Goal: Information Seeking & Learning: Find specific page/section

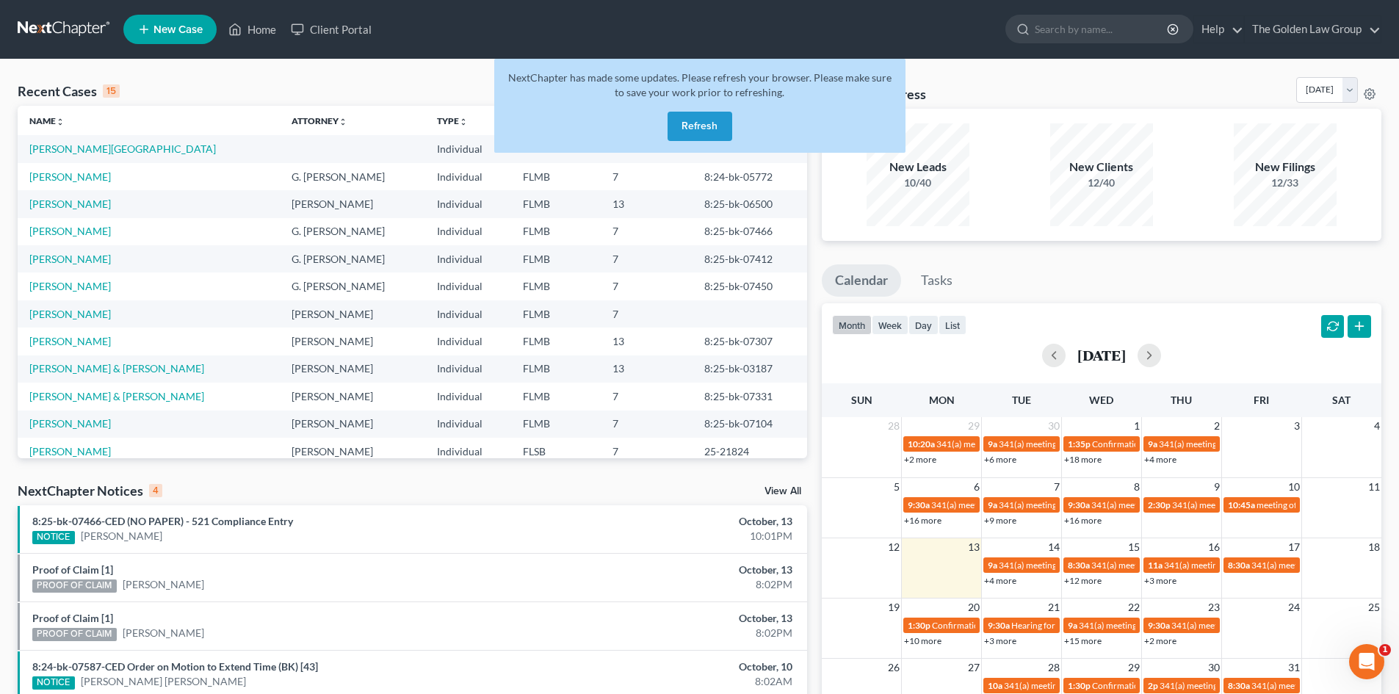
click at [698, 125] on button "Refresh" at bounding box center [700, 126] width 65 height 29
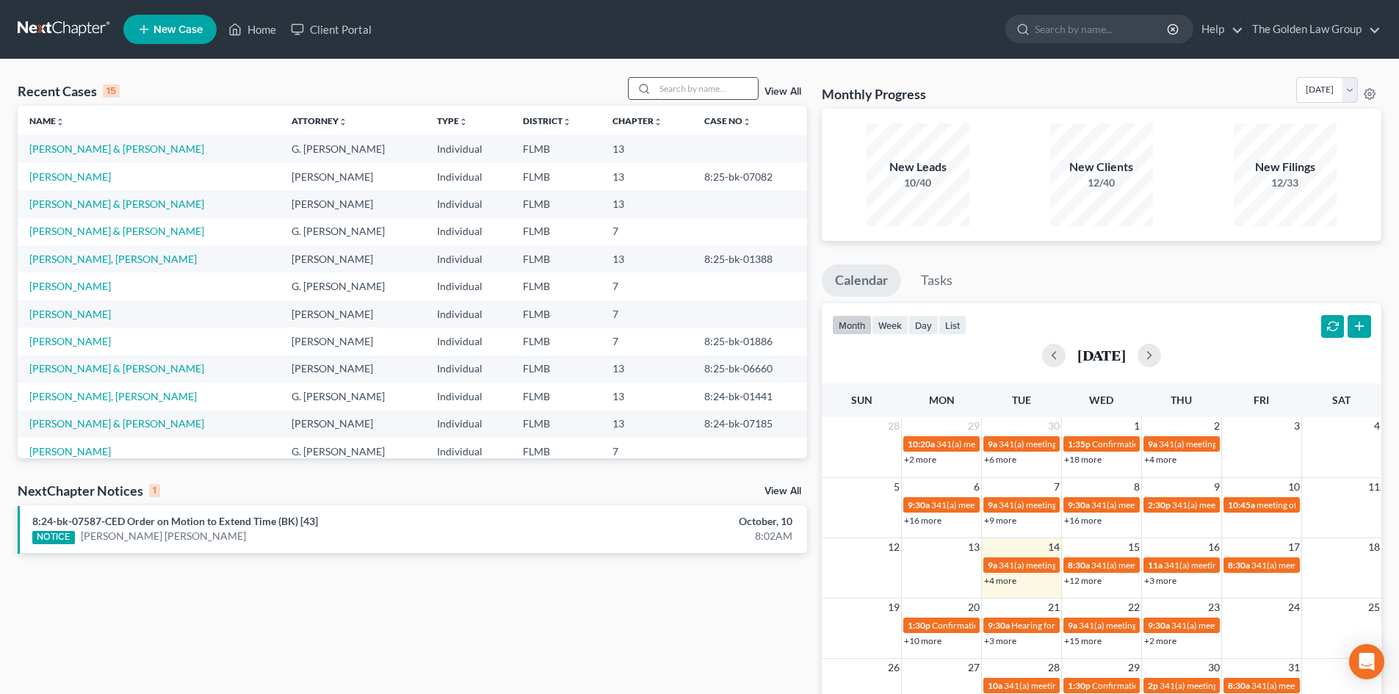
click at [704, 84] on input "search" at bounding box center [706, 88] width 103 height 21
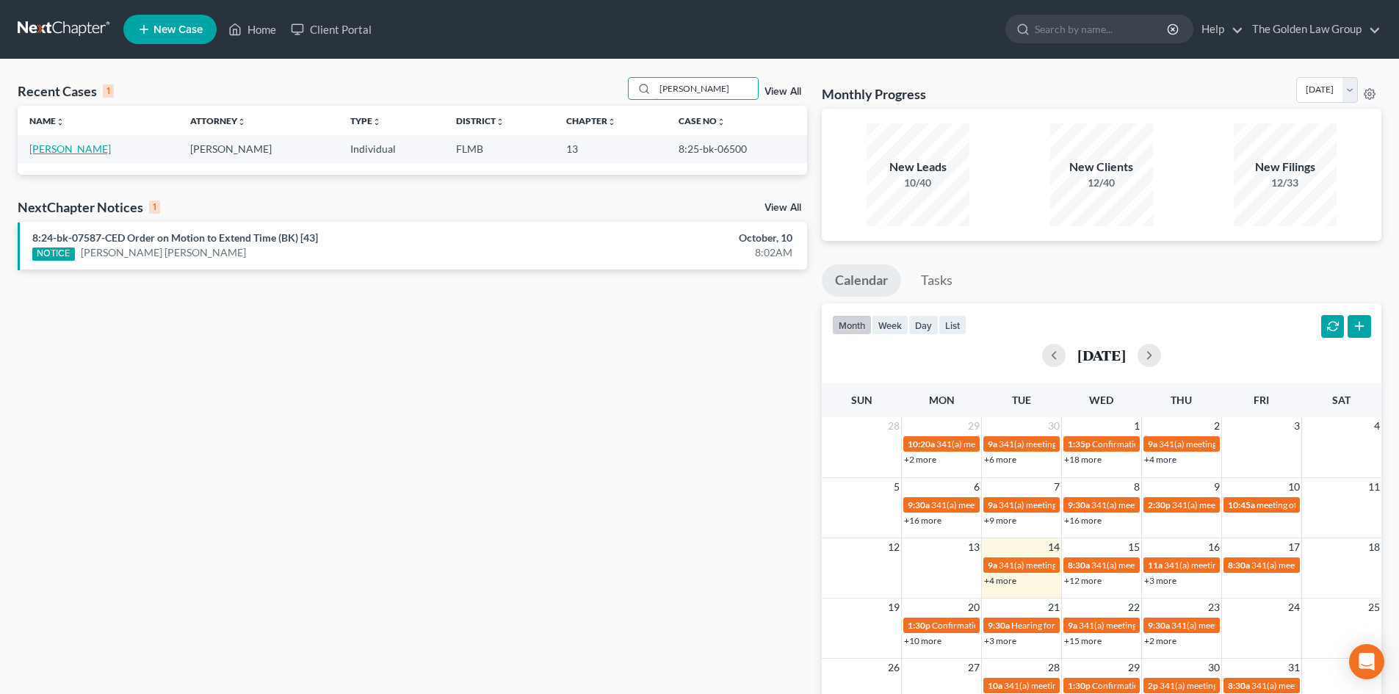
type input "[PERSON_NAME]"
click at [66, 145] on link "[PERSON_NAME]" at bounding box center [70, 149] width 82 height 12
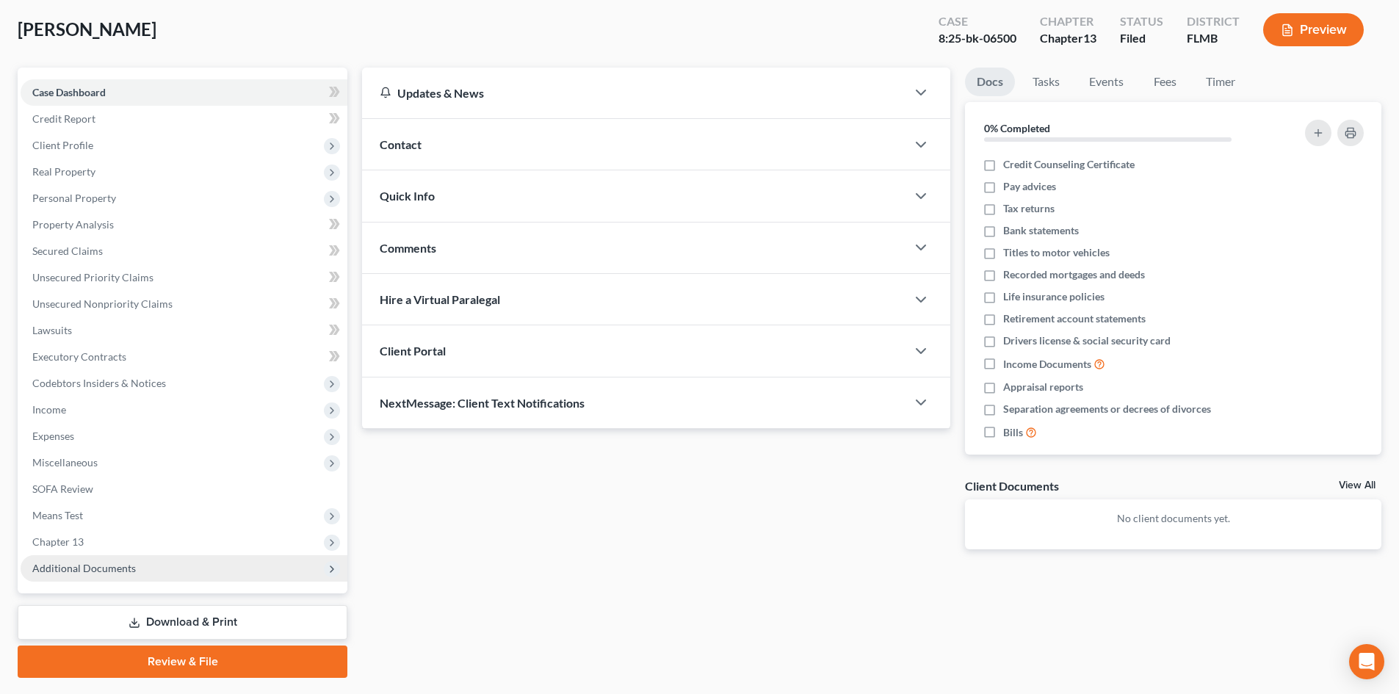
click at [148, 568] on span "Additional Documents" at bounding box center [184, 568] width 327 height 26
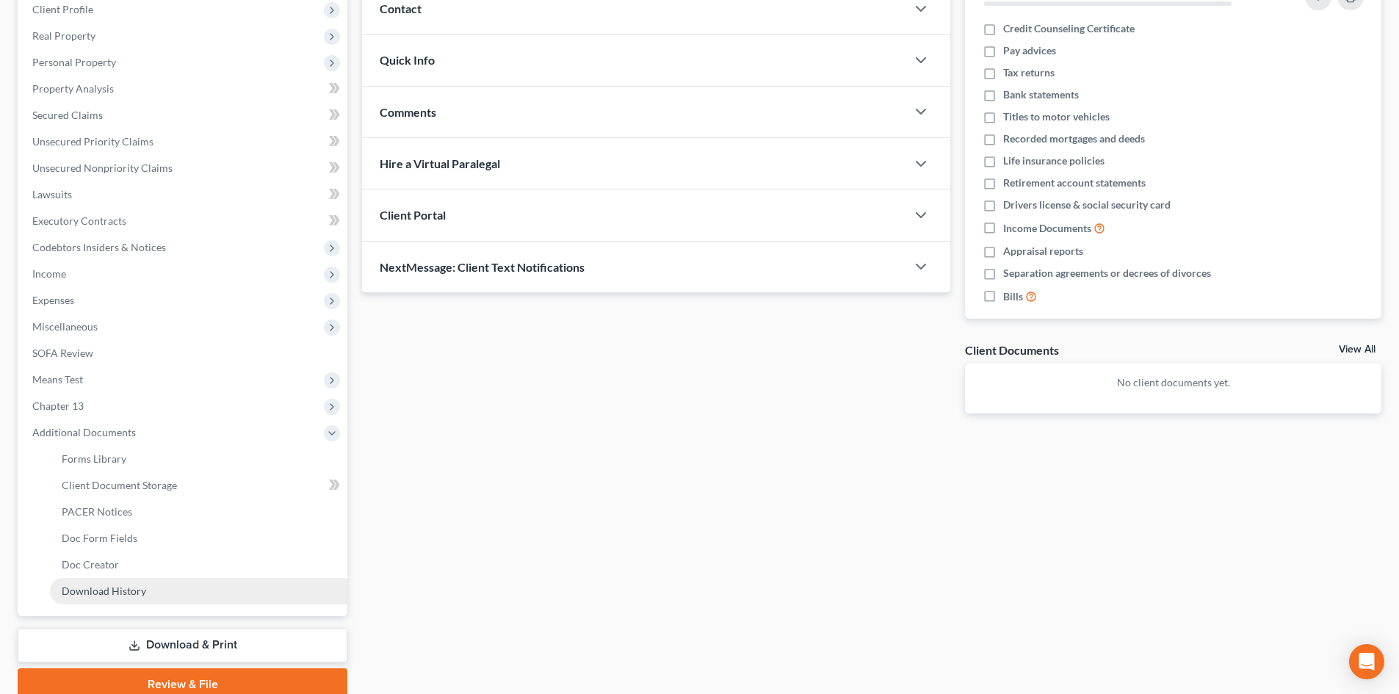
scroll to position [220, 0]
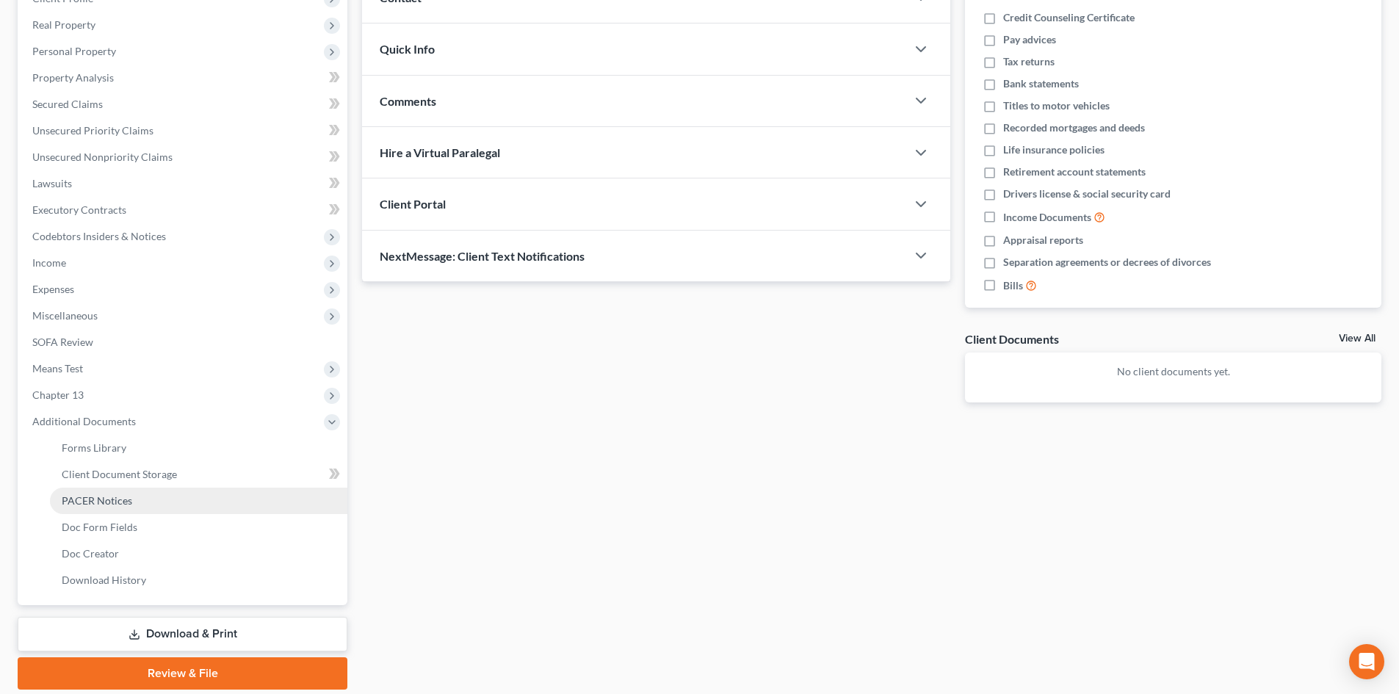
click at [126, 498] on span "PACER Notices" at bounding box center [97, 500] width 71 height 12
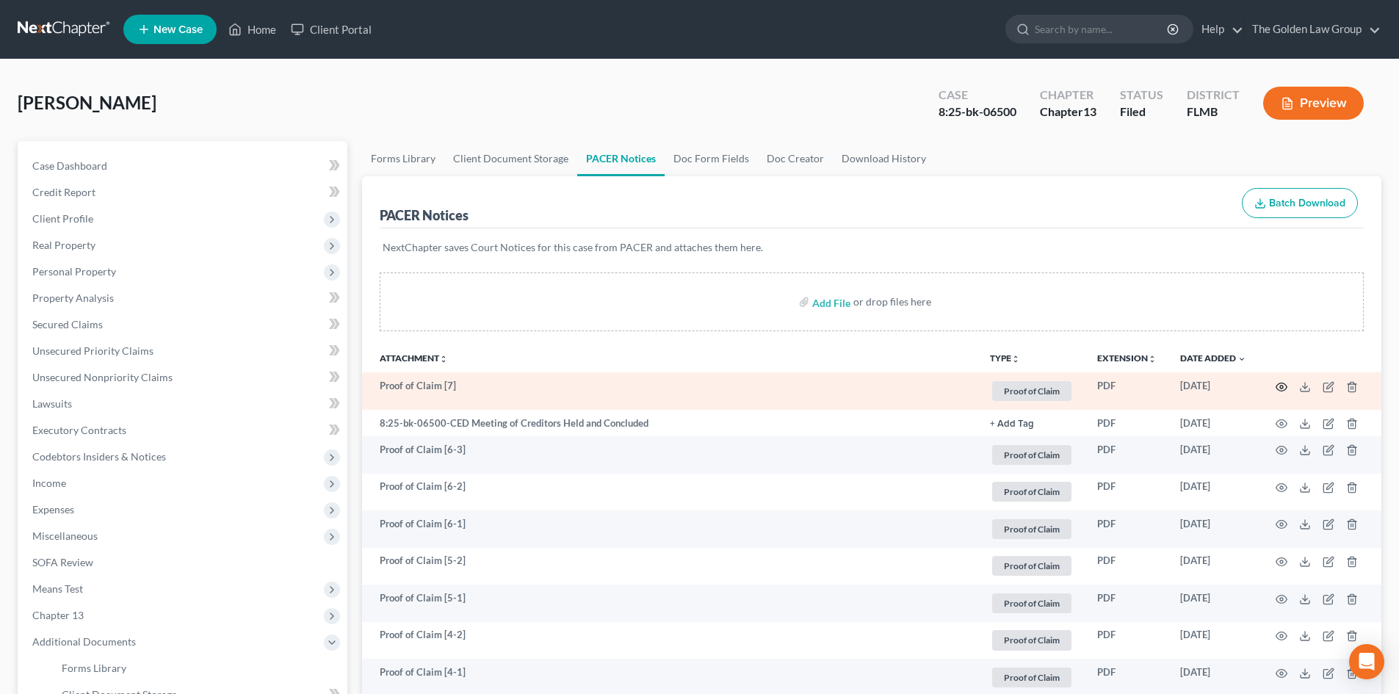
click at [1282, 384] on icon "button" at bounding box center [1282, 387] width 12 height 12
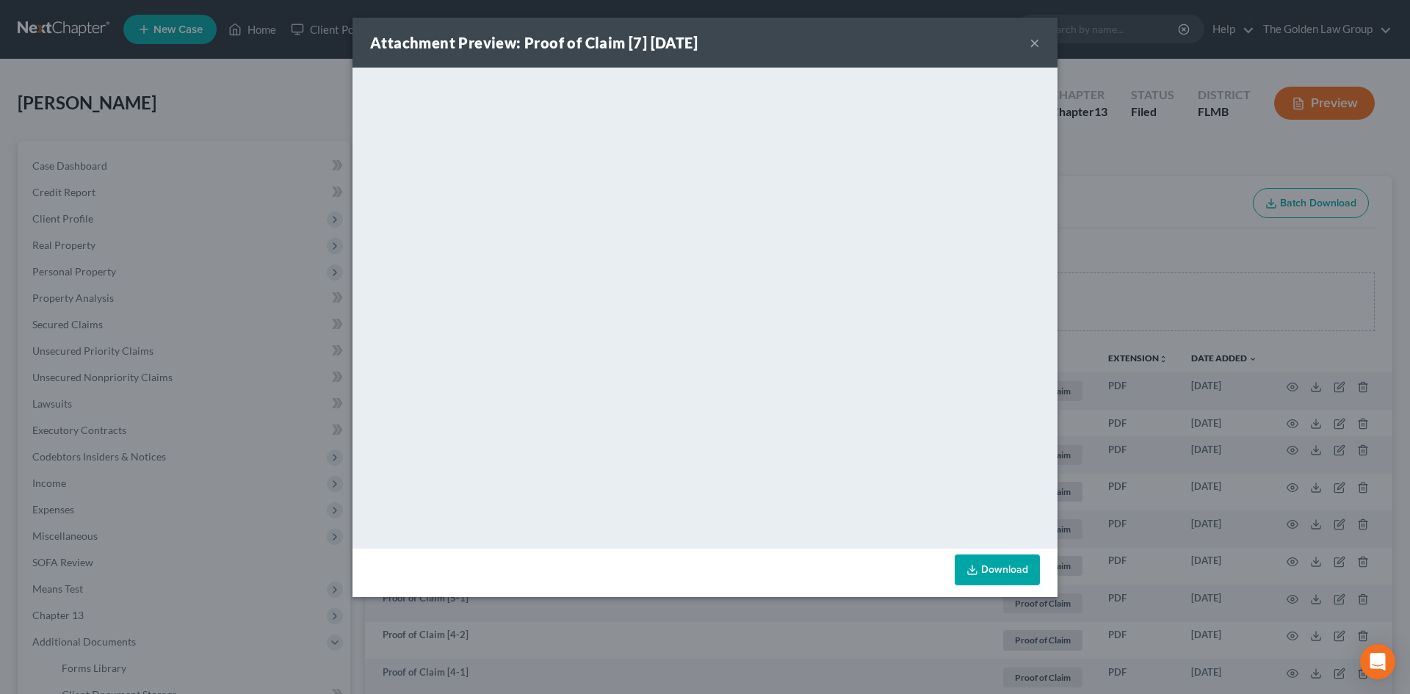
click at [1036, 42] on button "×" at bounding box center [1035, 43] width 10 height 18
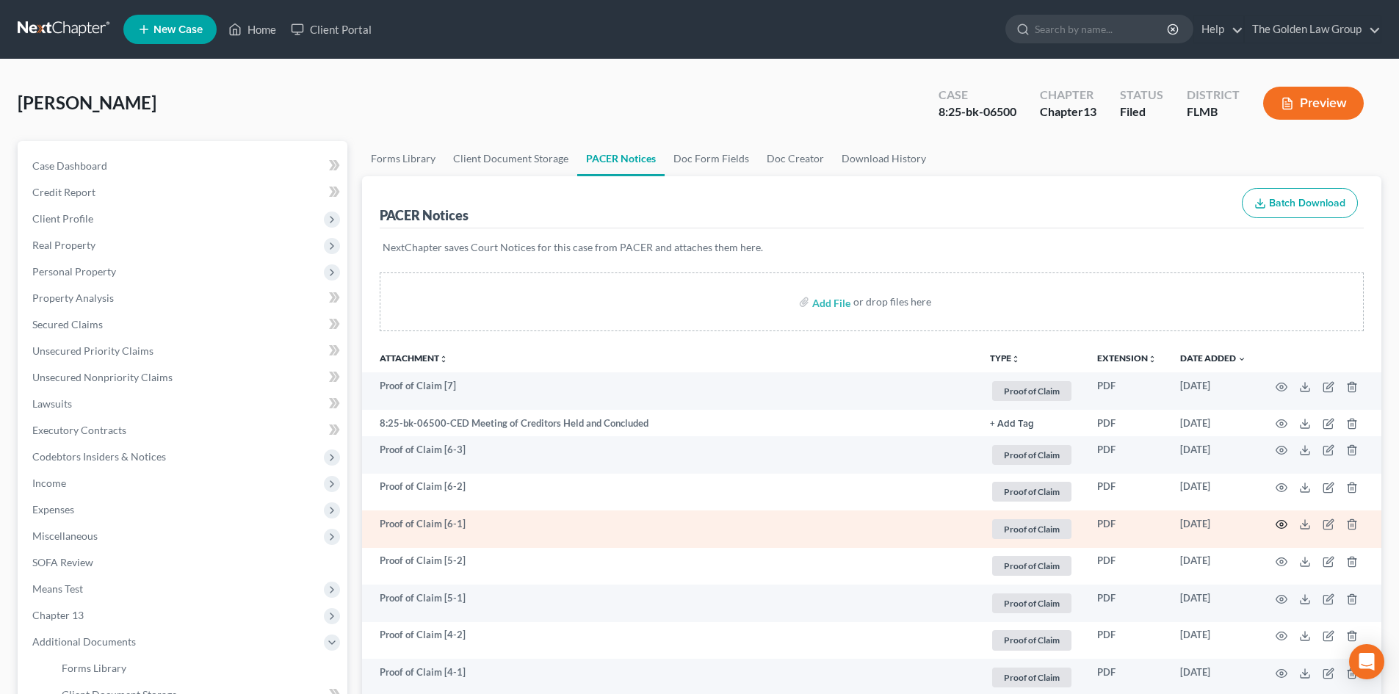
click at [1282, 524] on icon "button" at bounding box center [1282, 525] width 12 height 12
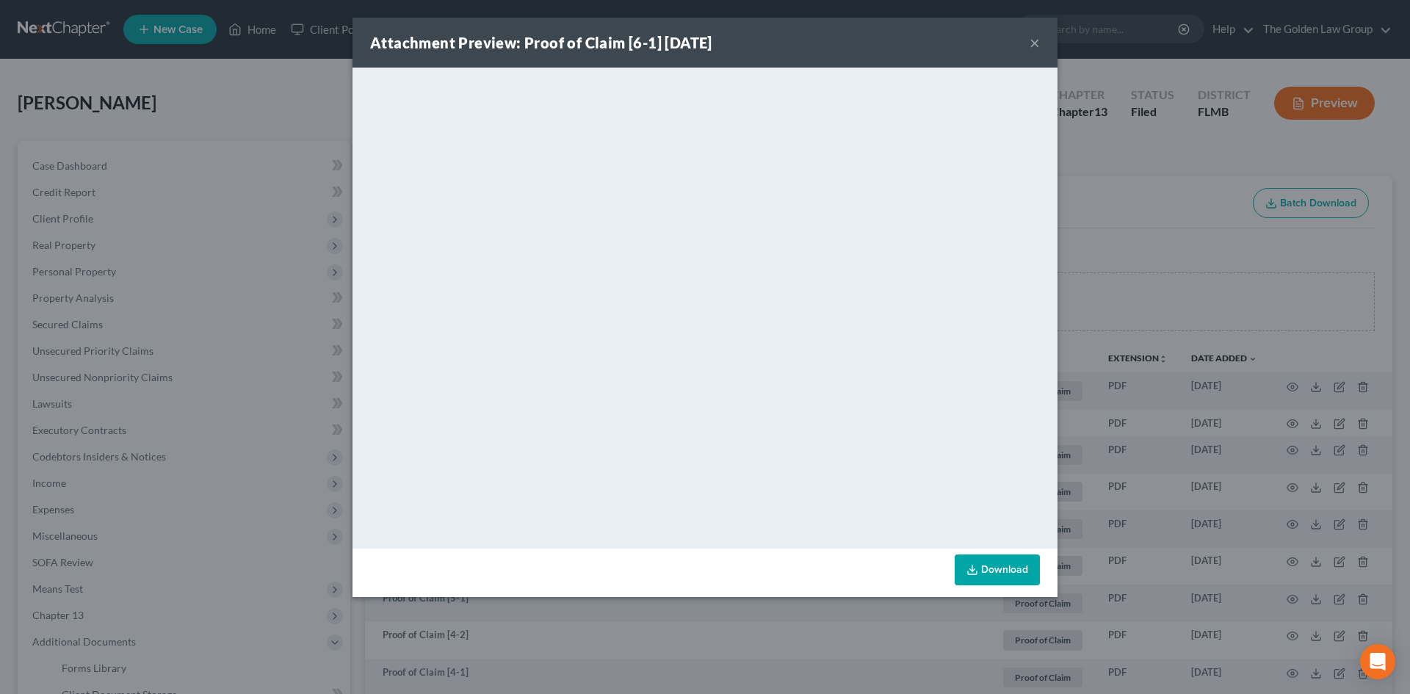
click at [1036, 43] on button "×" at bounding box center [1035, 43] width 10 height 18
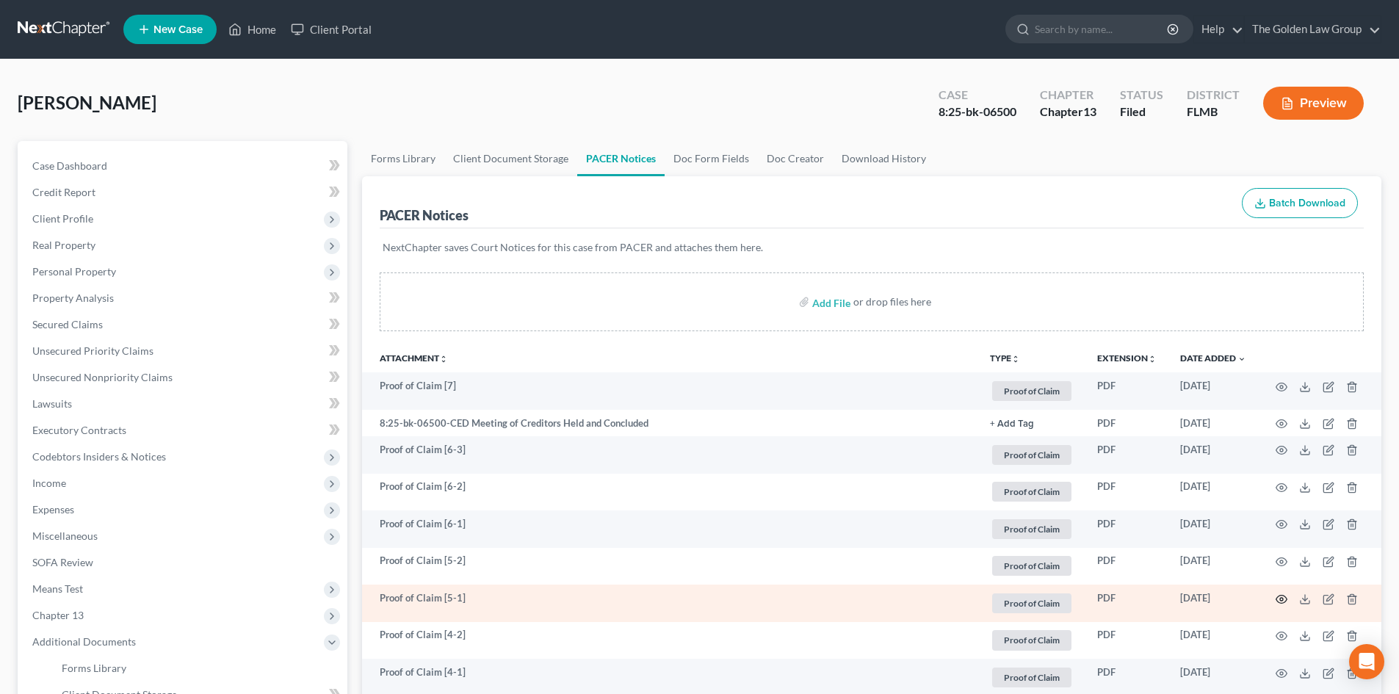
click at [1283, 599] on circle "button" at bounding box center [1281, 599] width 3 height 3
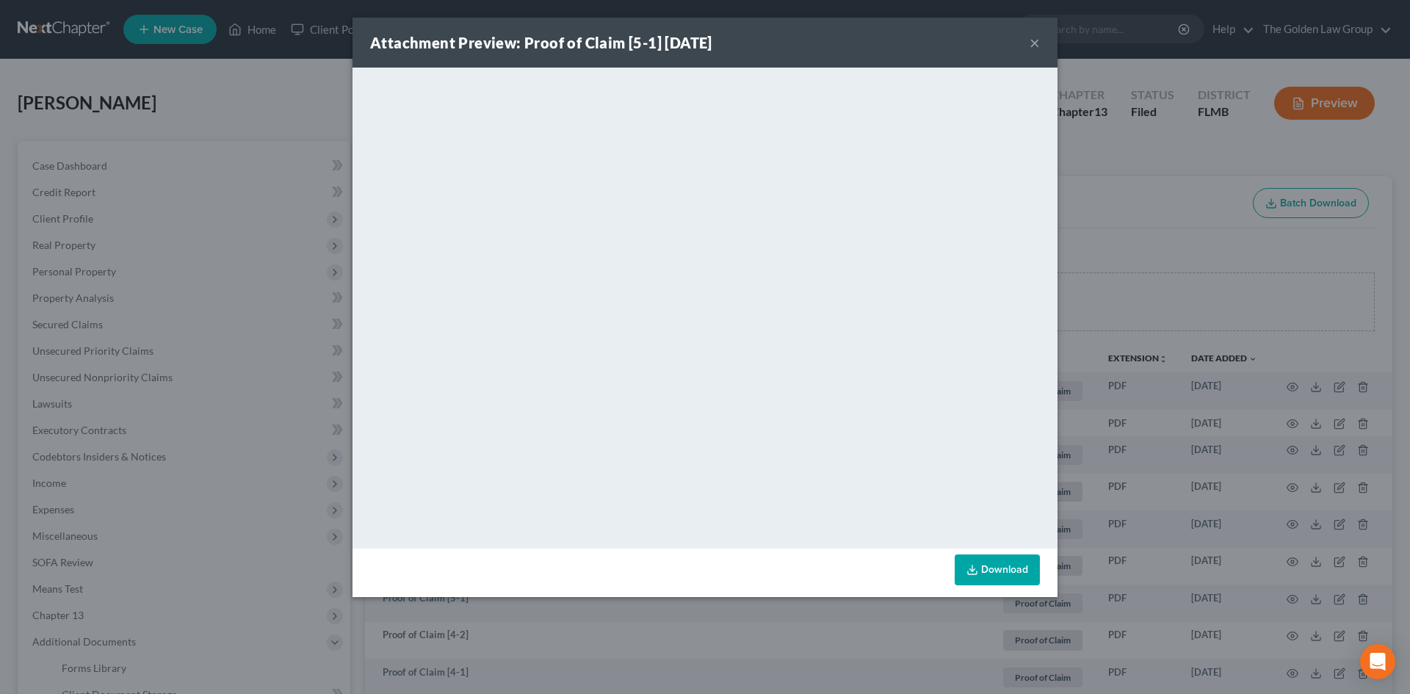
click at [1036, 42] on button "×" at bounding box center [1035, 43] width 10 height 18
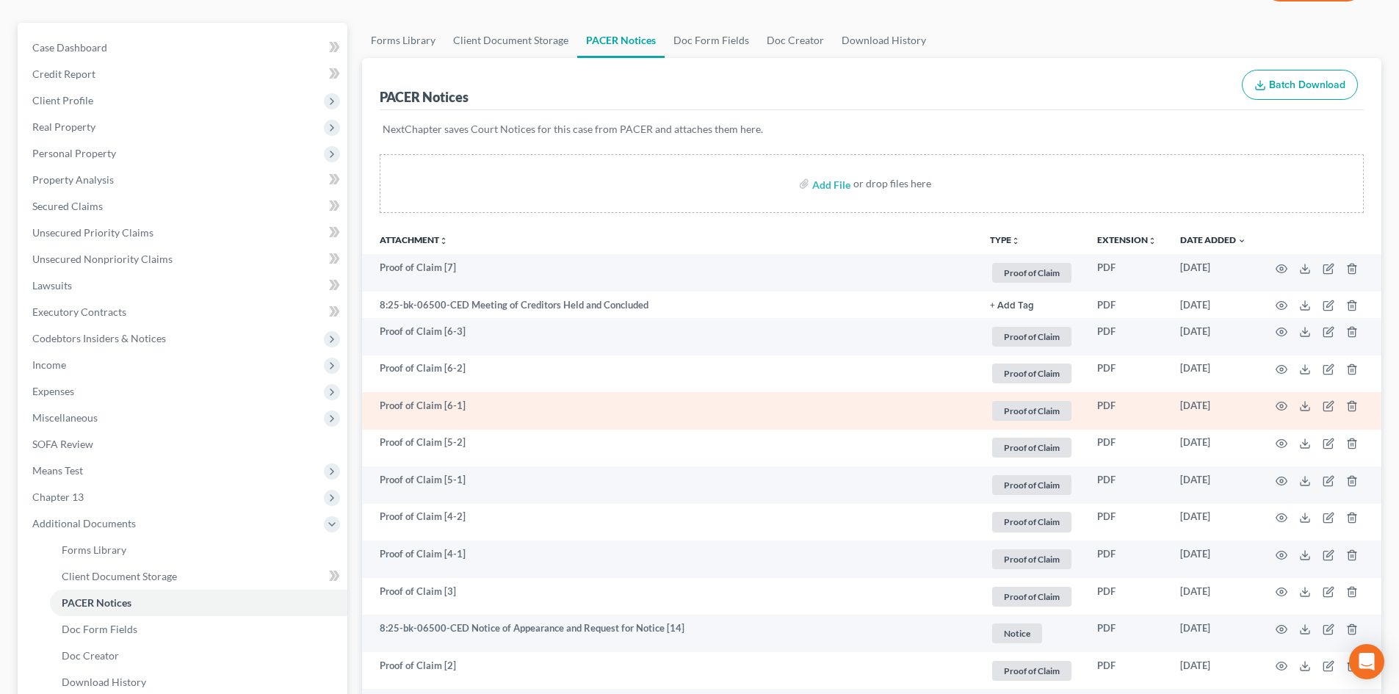
scroll to position [147, 0]
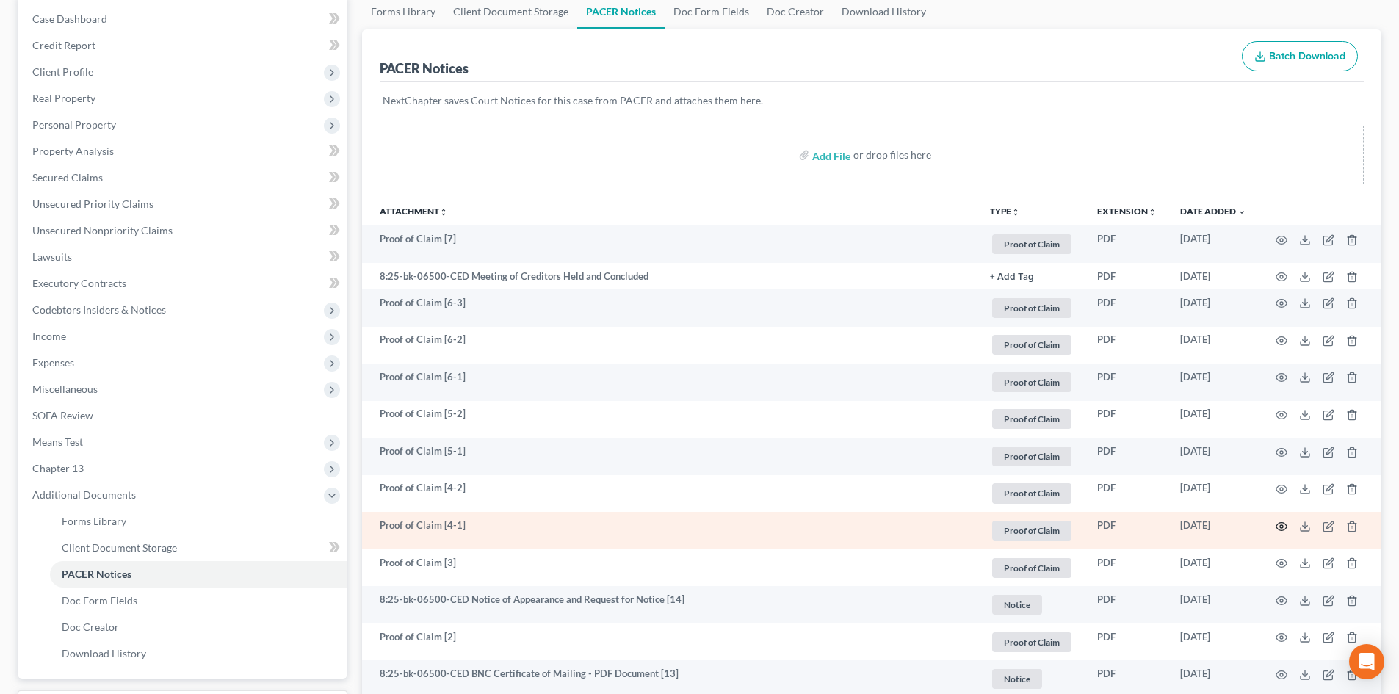
click at [1284, 528] on icon "button" at bounding box center [1282, 527] width 12 height 12
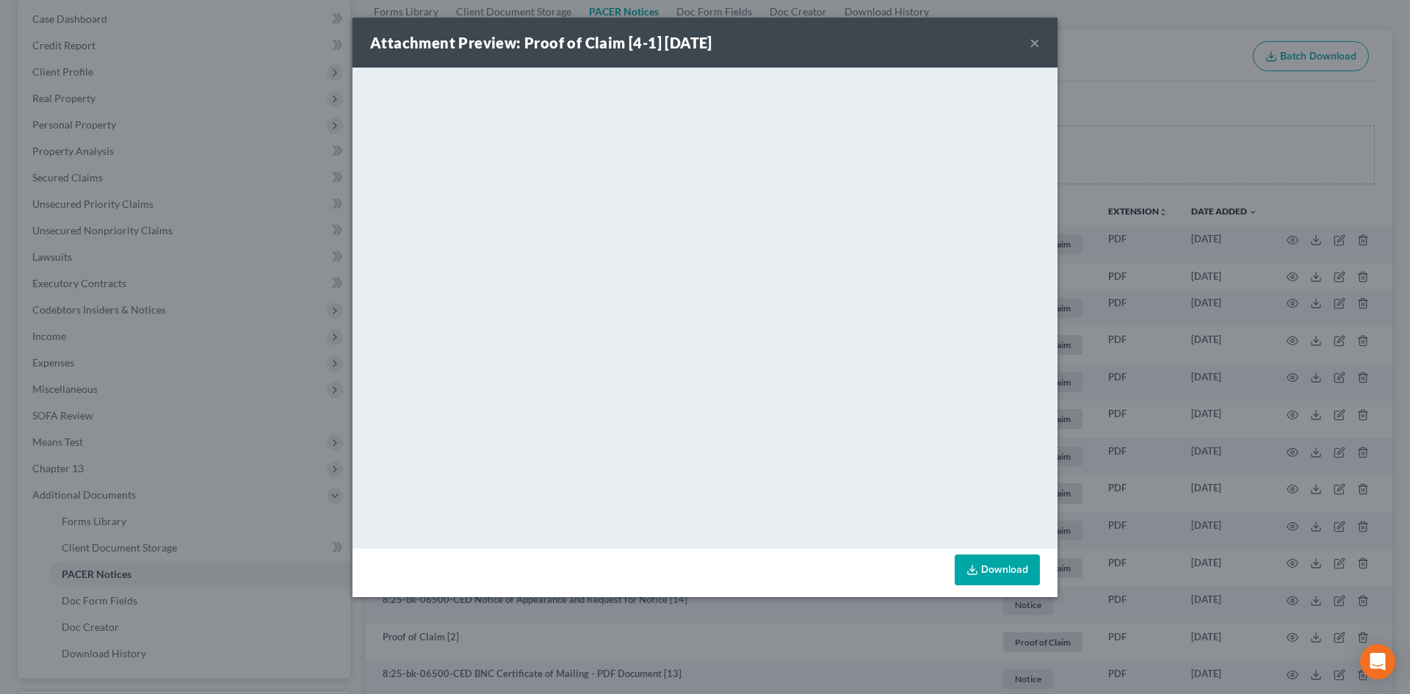
click at [1033, 42] on button "×" at bounding box center [1035, 43] width 10 height 18
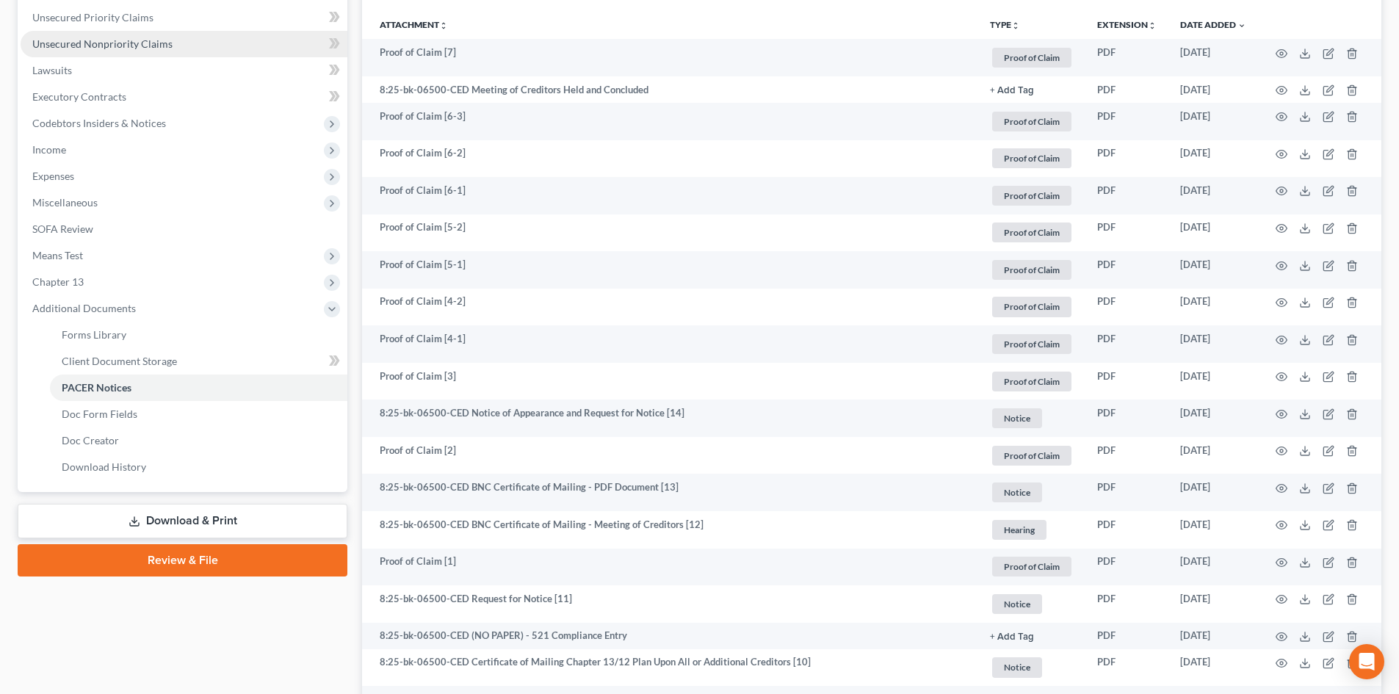
scroll to position [0, 0]
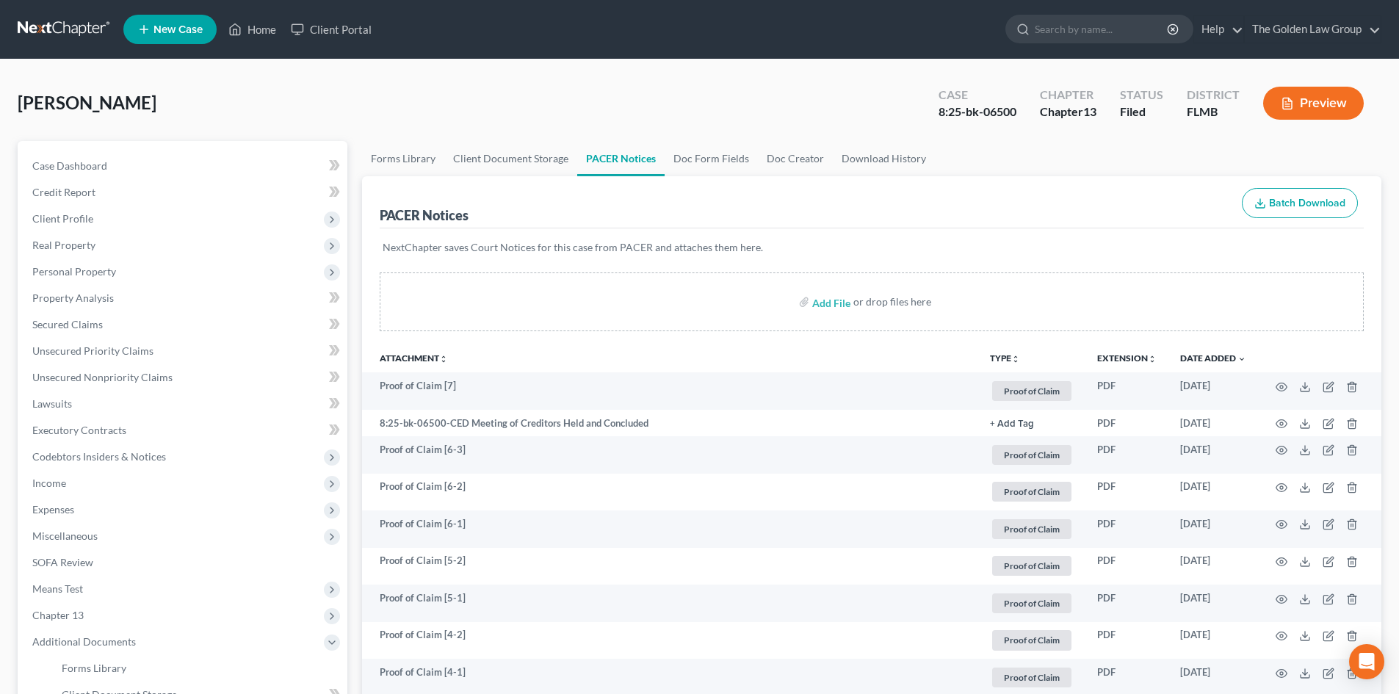
click at [32, 26] on link at bounding box center [65, 29] width 94 height 26
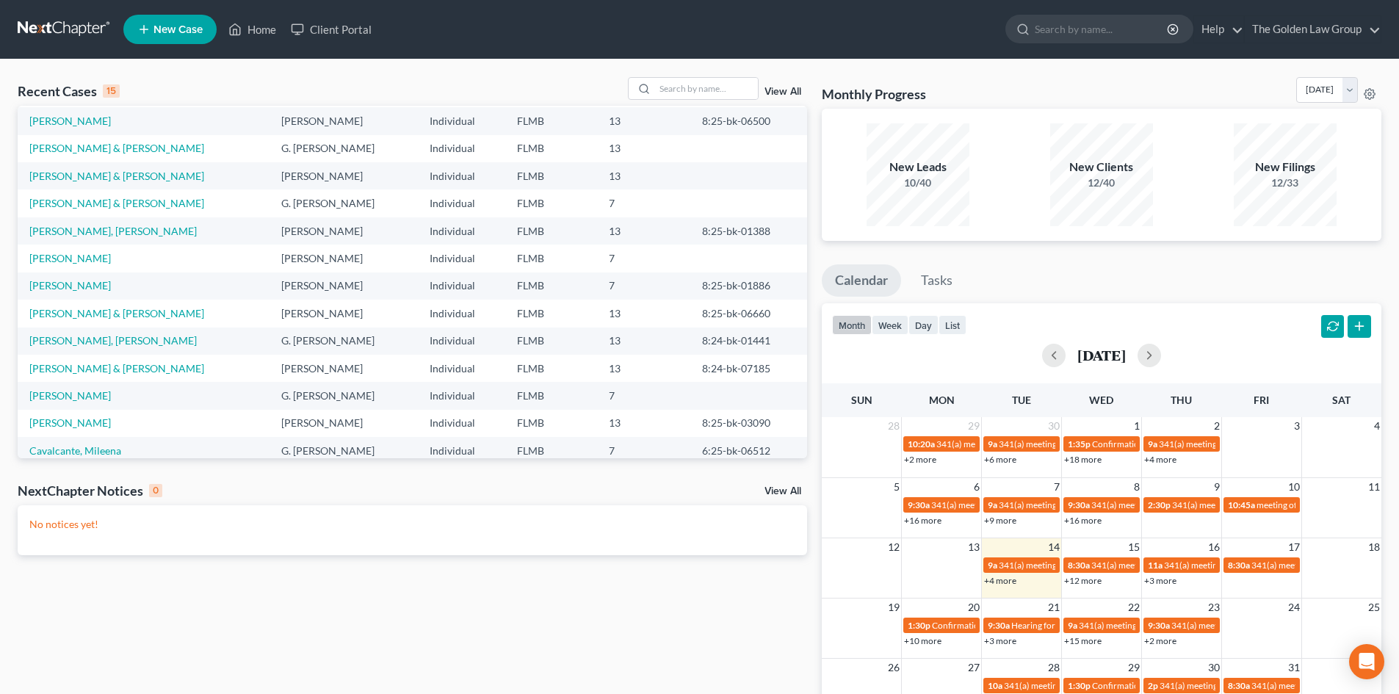
scroll to position [101, 0]
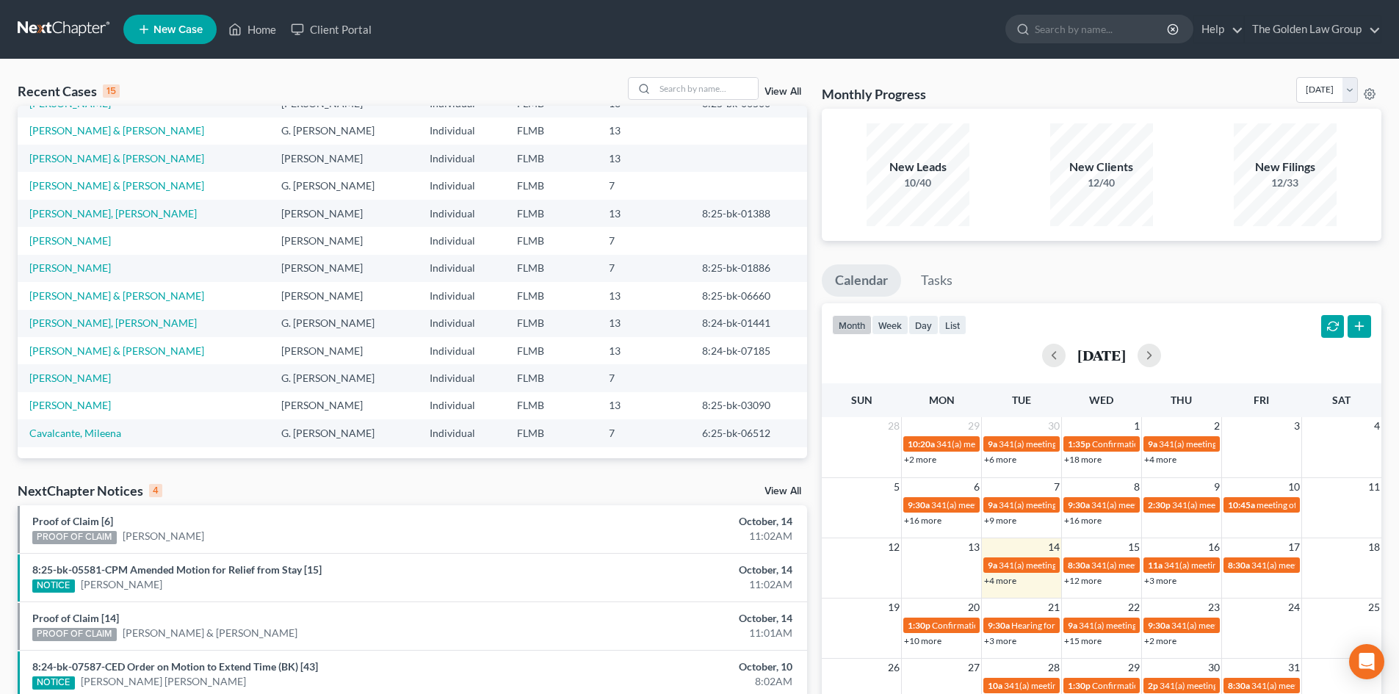
click at [784, 488] on link "View All" at bounding box center [783, 491] width 37 height 10
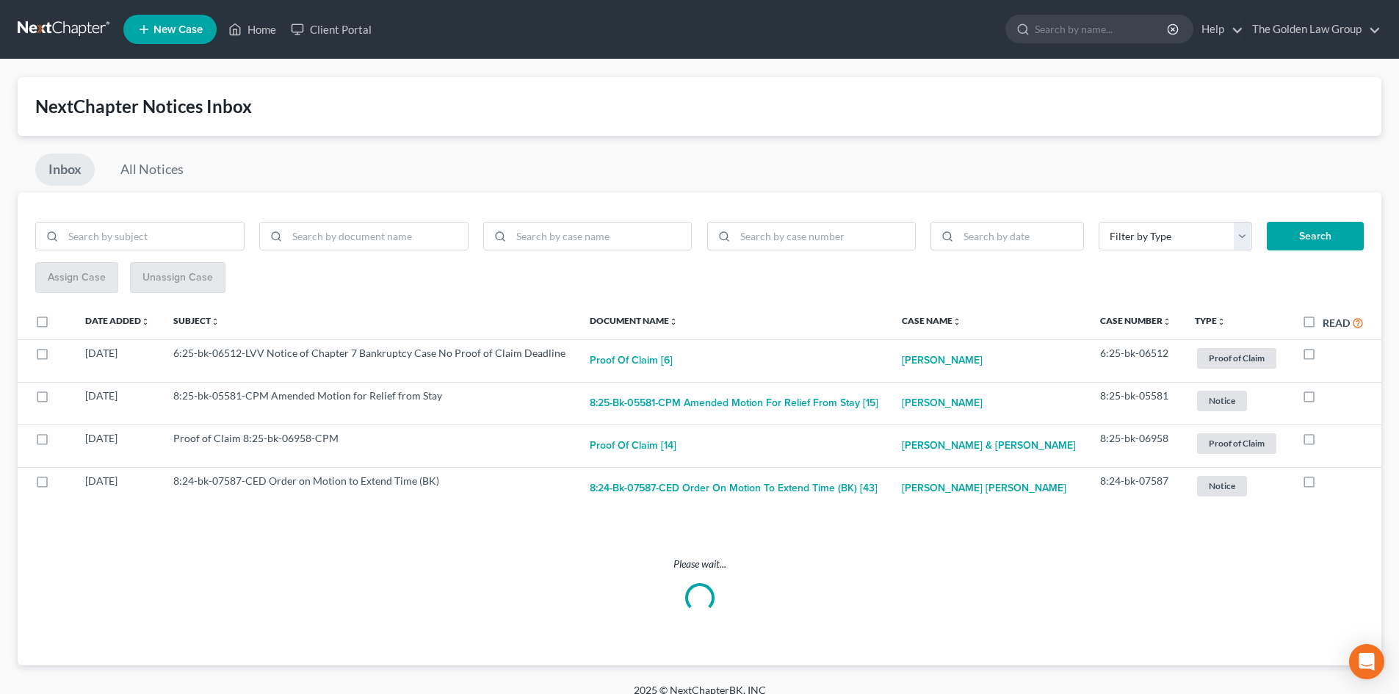
click at [48, 28] on link at bounding box center [65, 29] width 94 height 26
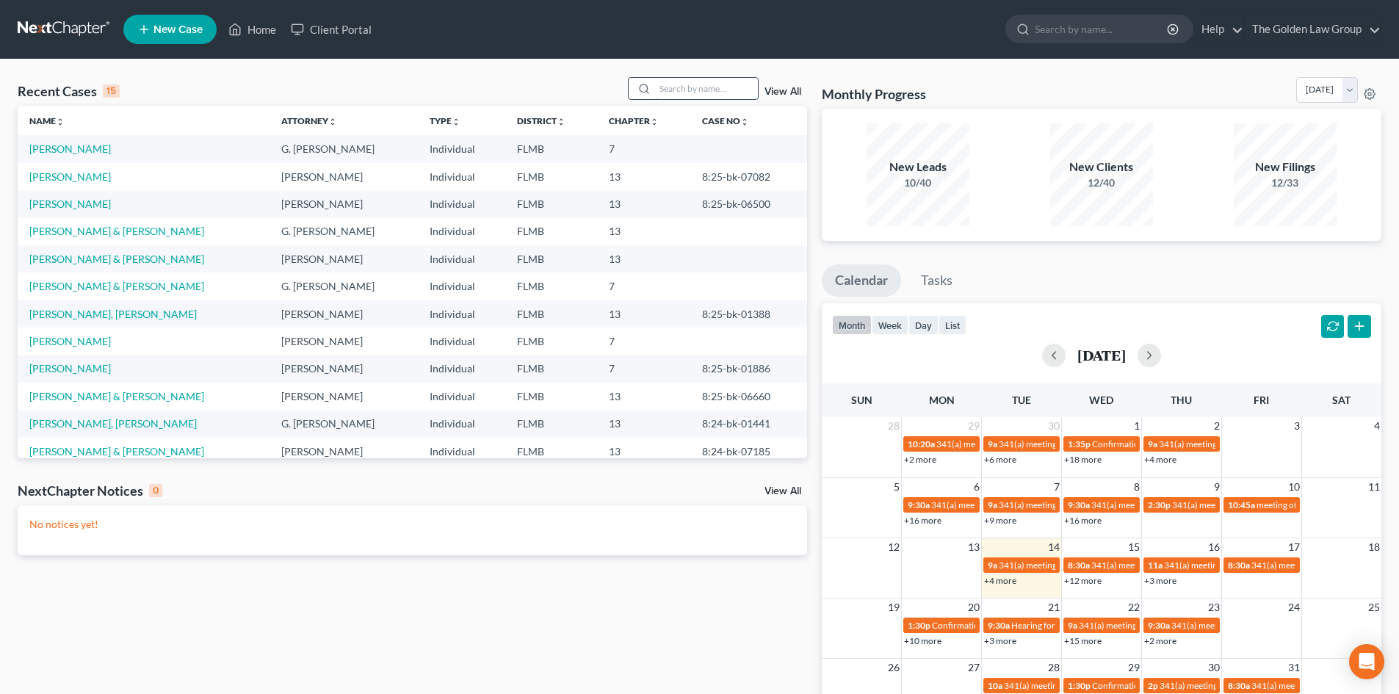
click at [702, 87] on input "search" at bounding box center [706, 88] width 103 height 21
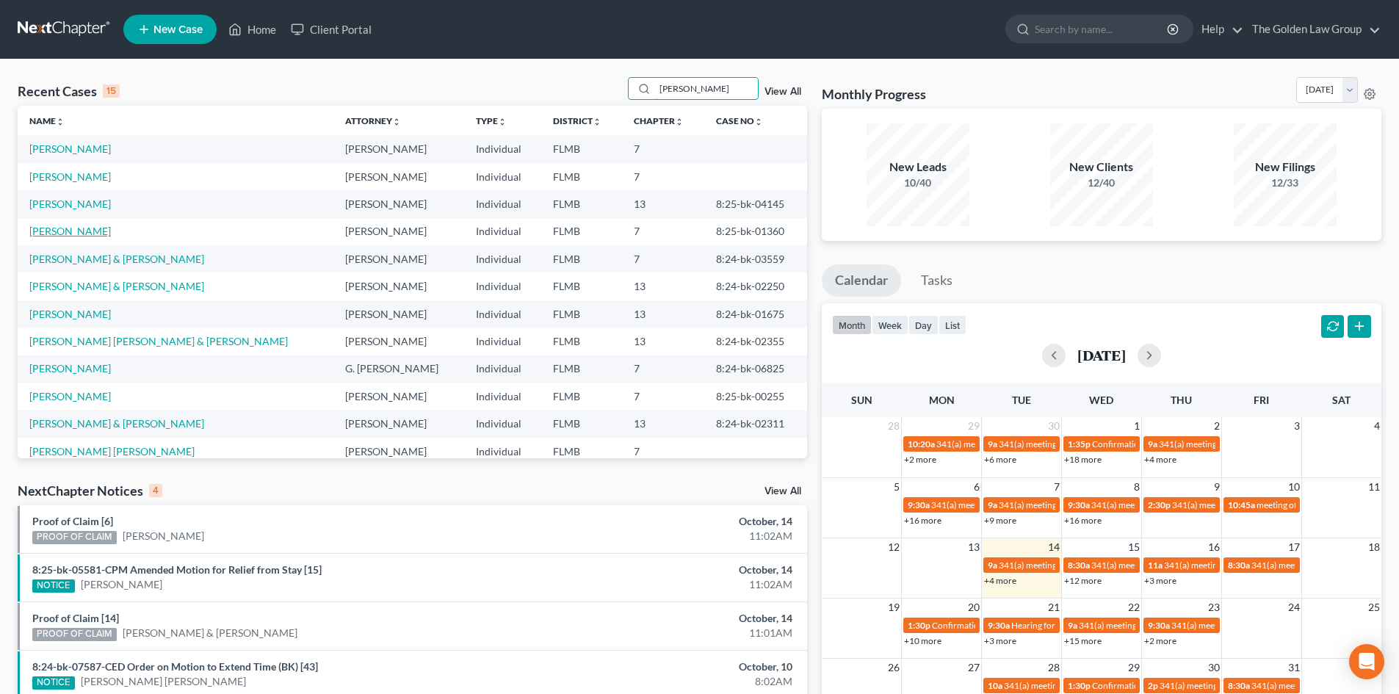
type input "eric"
click at [63, 234] on link "[PERSON_NAME]" at bounding box center [70, 231] width 82 height 12
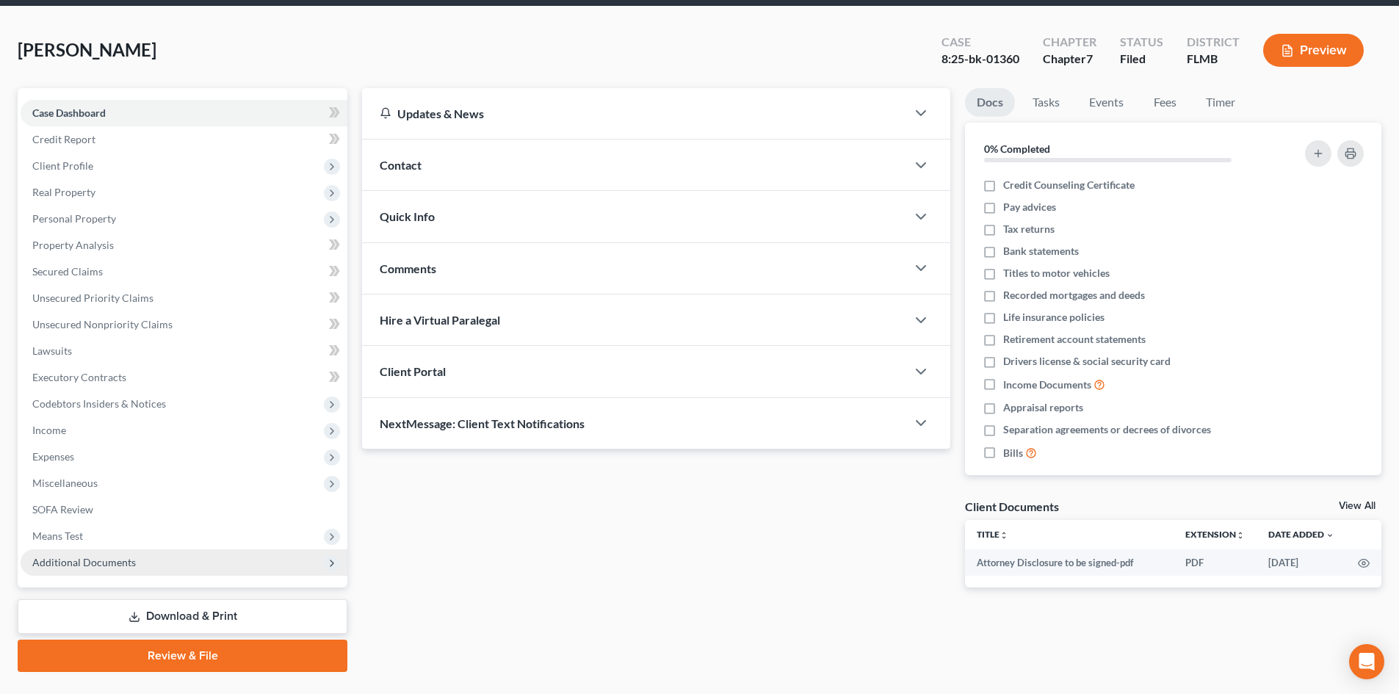
scroll to position [87, 0]
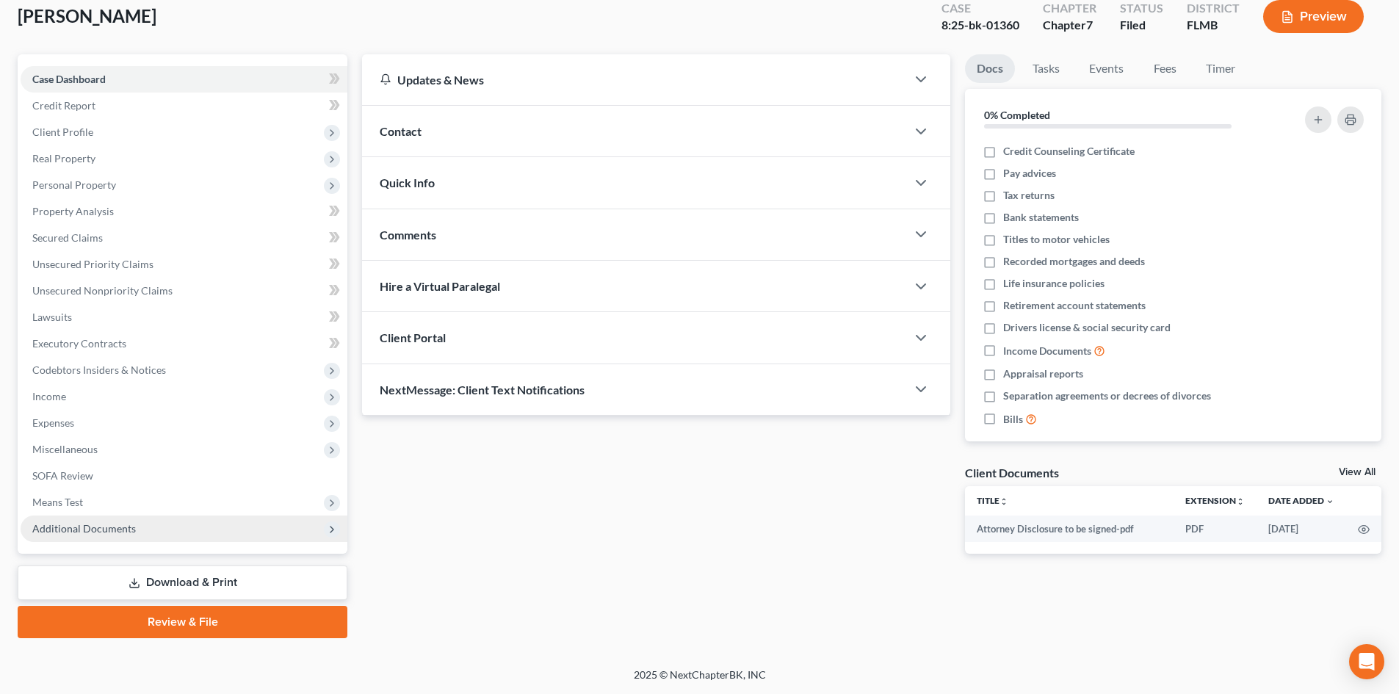
click at [165, 535] on span "Additional Documents" at bounding box center [184, 529] width 327 height 26
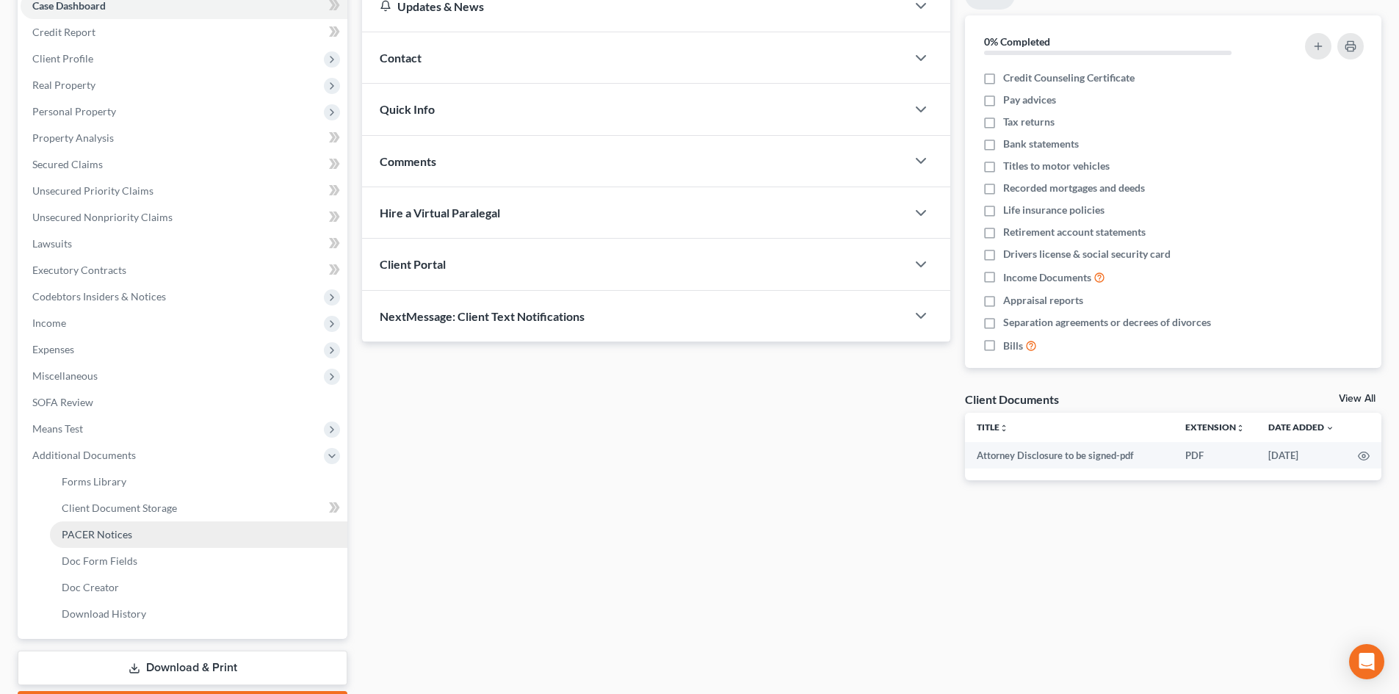
click at [120, 532] on span "PACER Notices" at bounding box center [97, 534] width 71 height 12
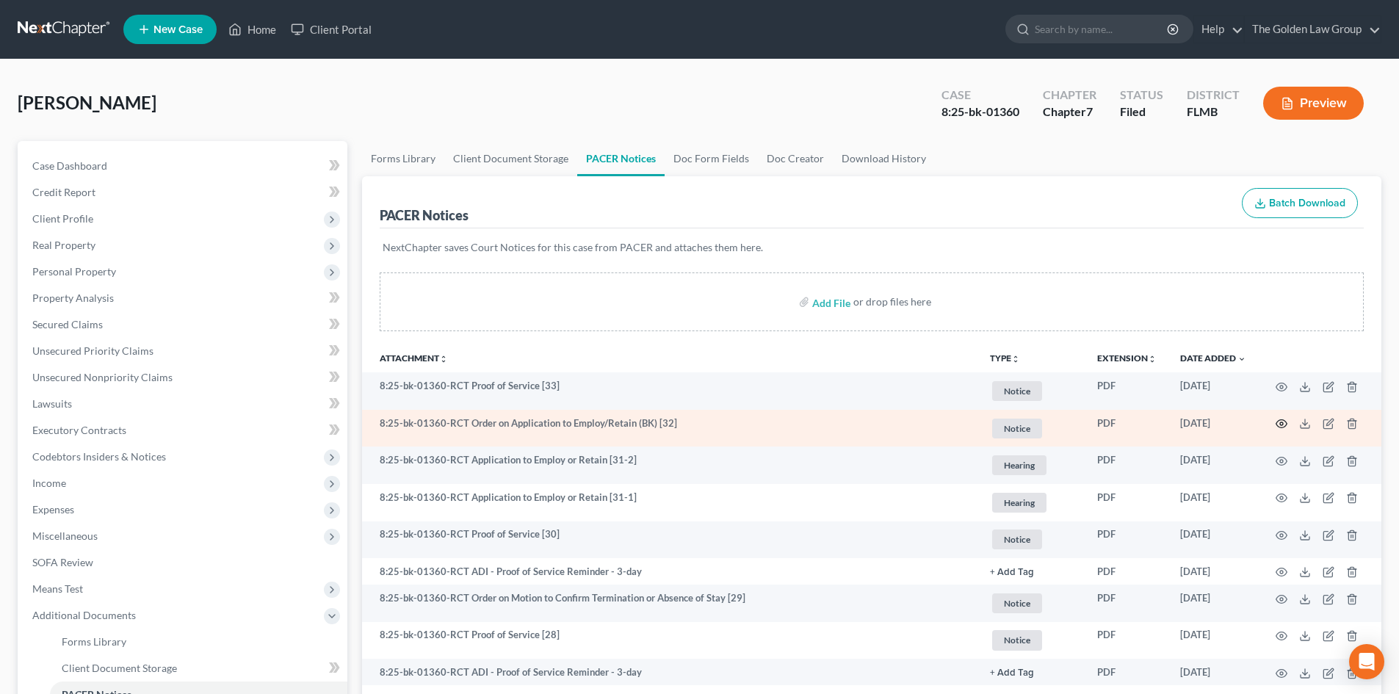
click at [1284, 423] on icon "button" at bounding box center [1282, 424] width 12 height 12
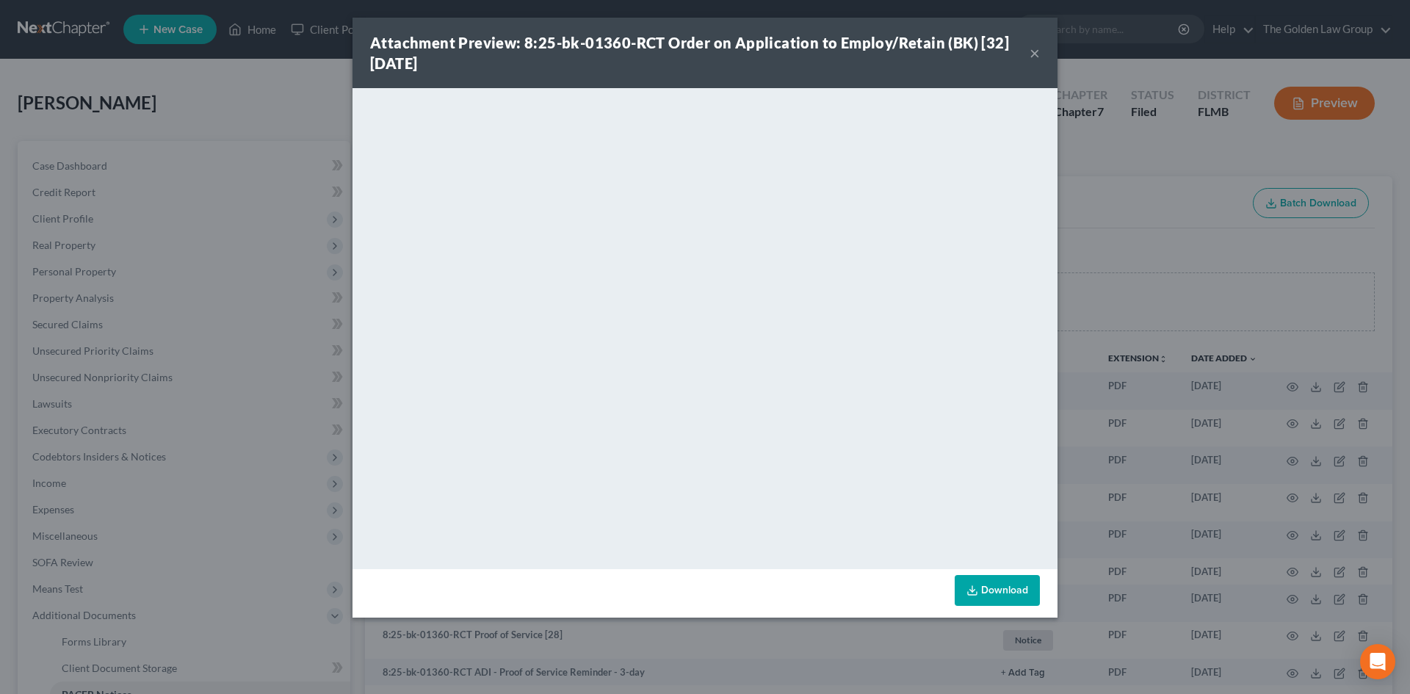
click at [1032, 57] on button "×" at bounding box center [1035, 53] width 10 height 18
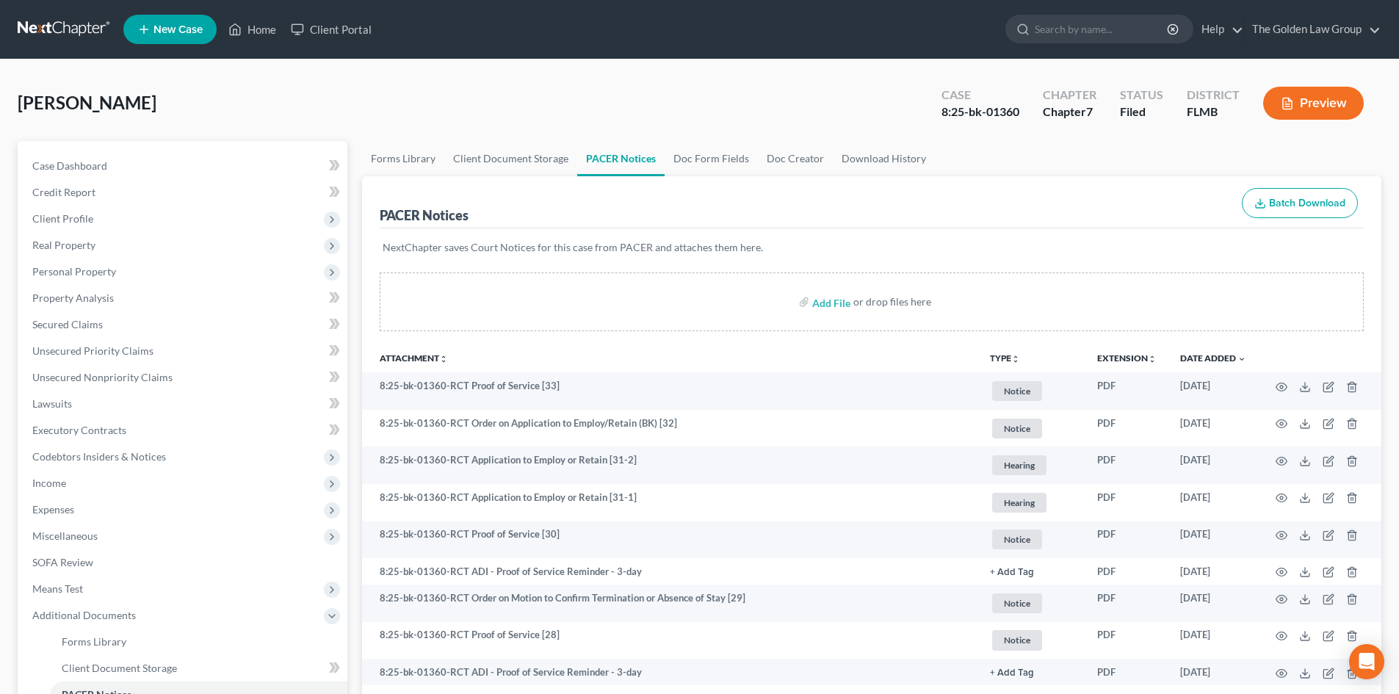
click at [43, 28] on link at bounding box center [65, 29] width 94 height 26
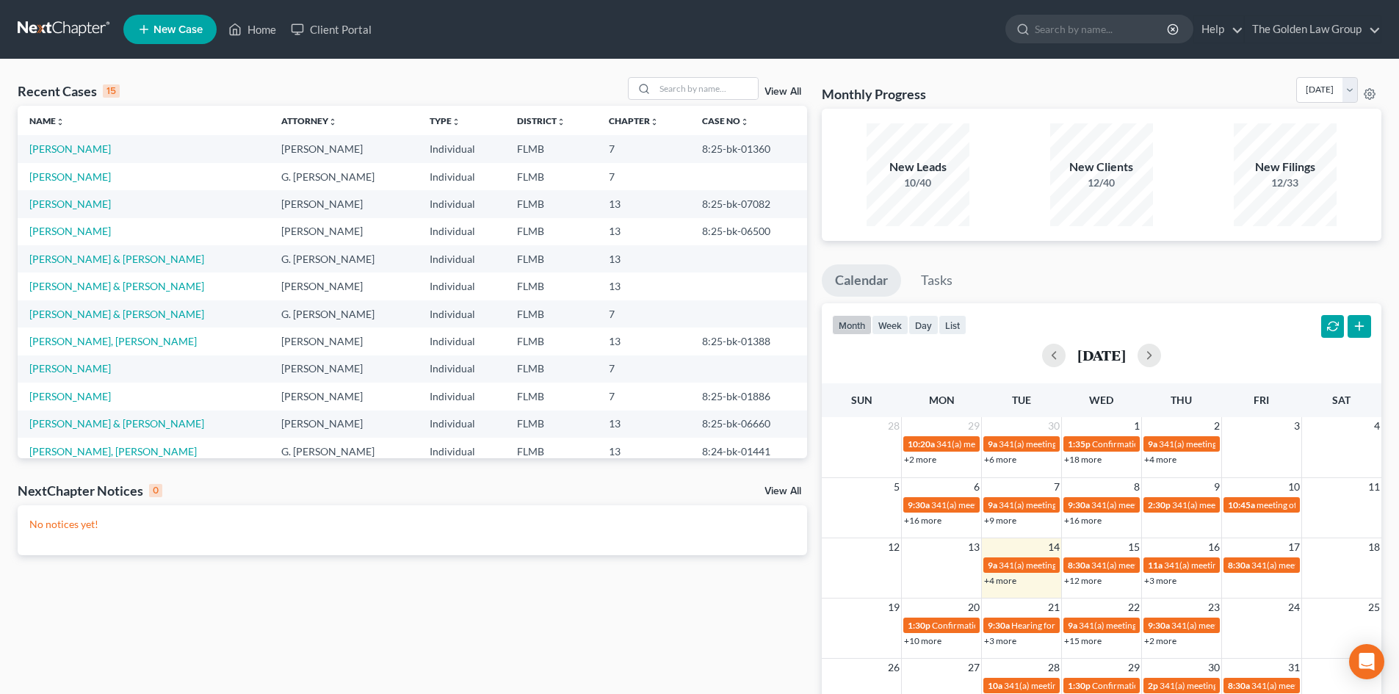
click at [791, 496] on link "View All" at bounding box center [783, 491] width 37 height 10
click at [781, 492] on link "View All" at bounding box center [783, 491] width 37 height 10
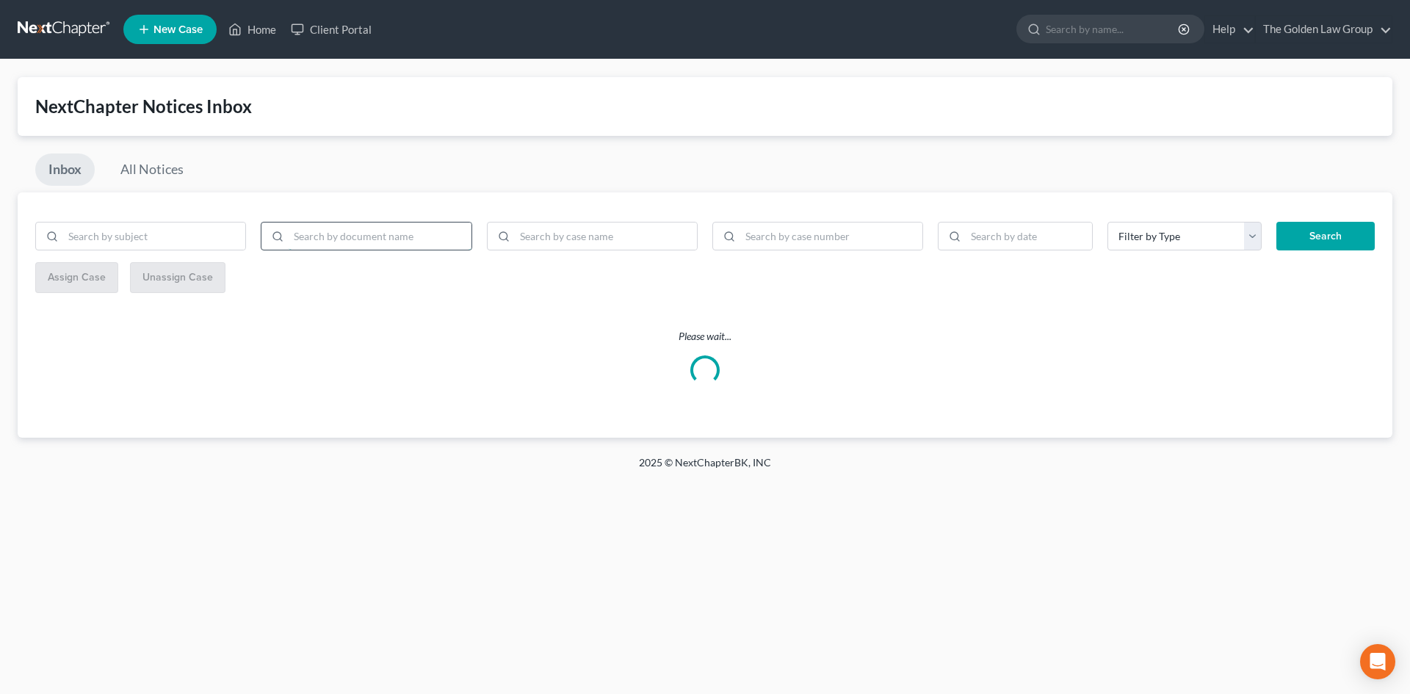
click at [411, 239] on input "search" at bounding box center [380, 237] width 182 height 28
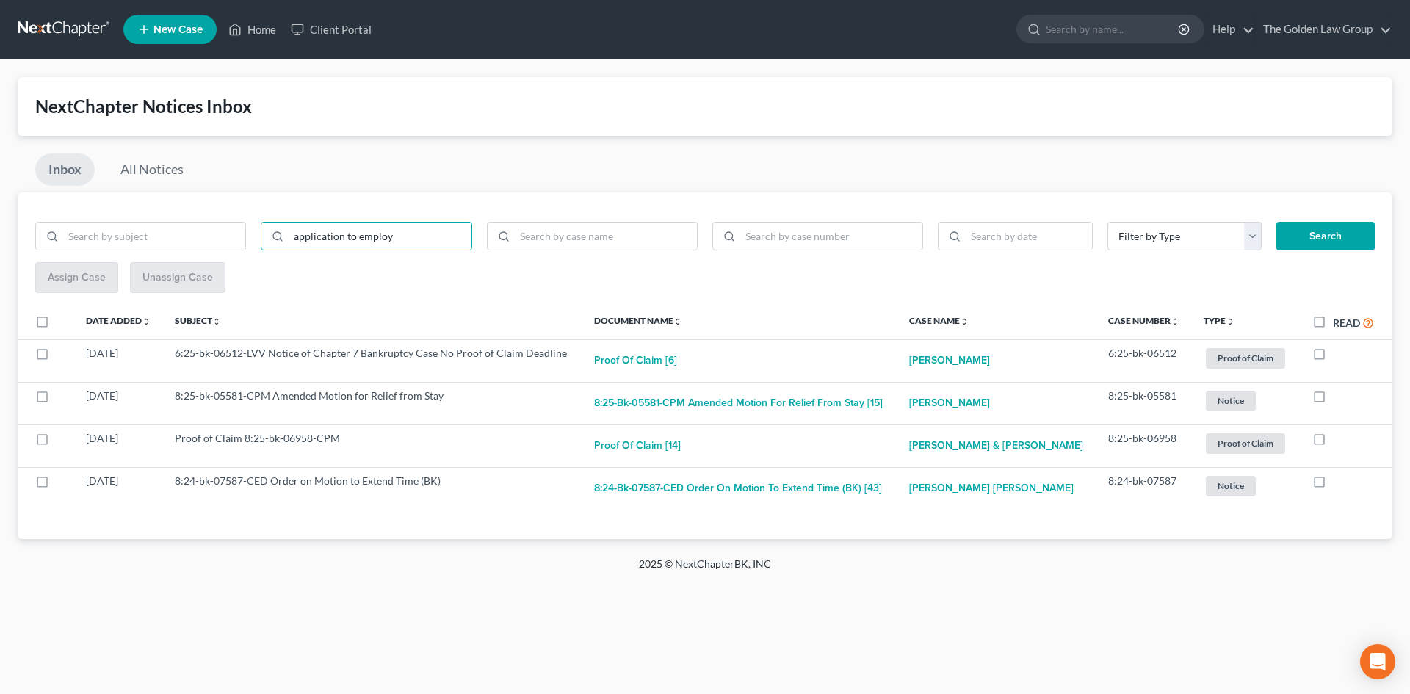
click at [1319, 240] on button "Search" at bounding box center [1326, 236] width 98 height 29
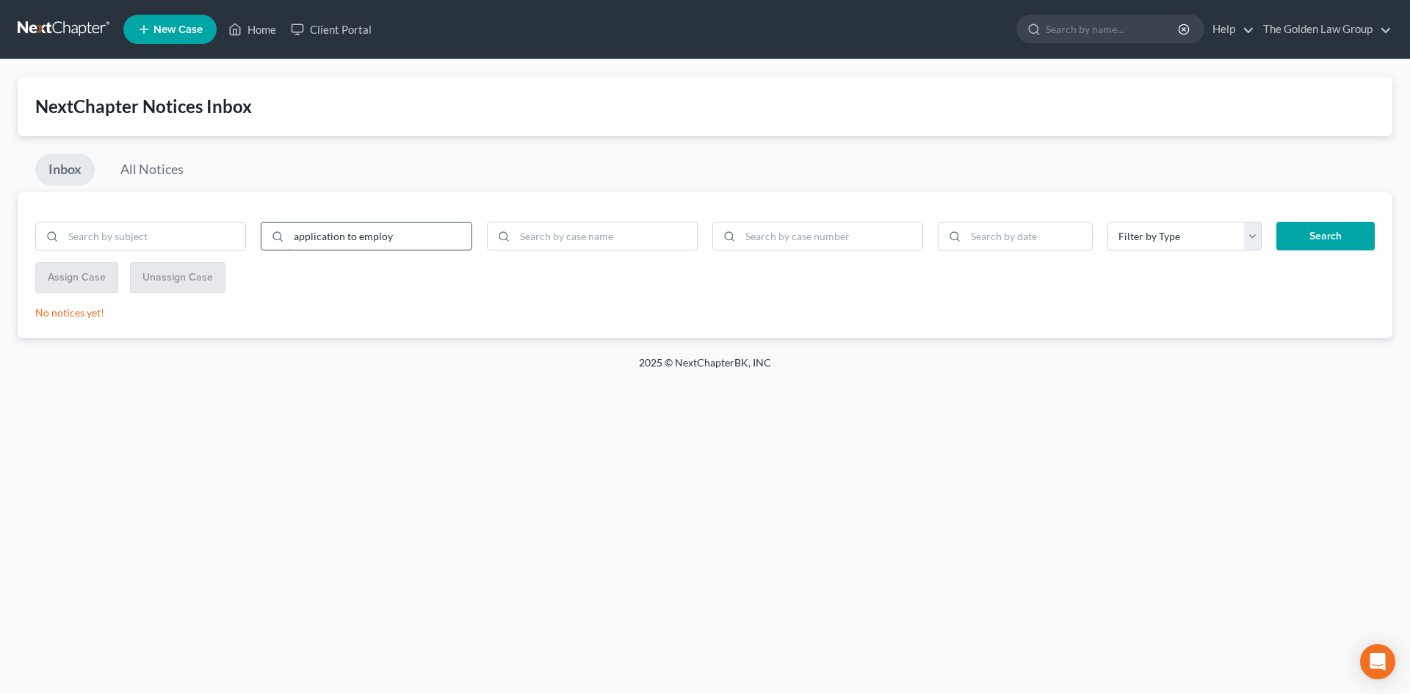
click at [347, 240] on input "application to employ" at bounding box center [380, 237] width 182 height 28
type input "Motion to employ"
click at [1333, 231] on button "Search" at bounding box center [1326, 236] width 98 height 29
click at [183, 171] on link "All Notices" at bounding box center [152, 170] width 90 height 32
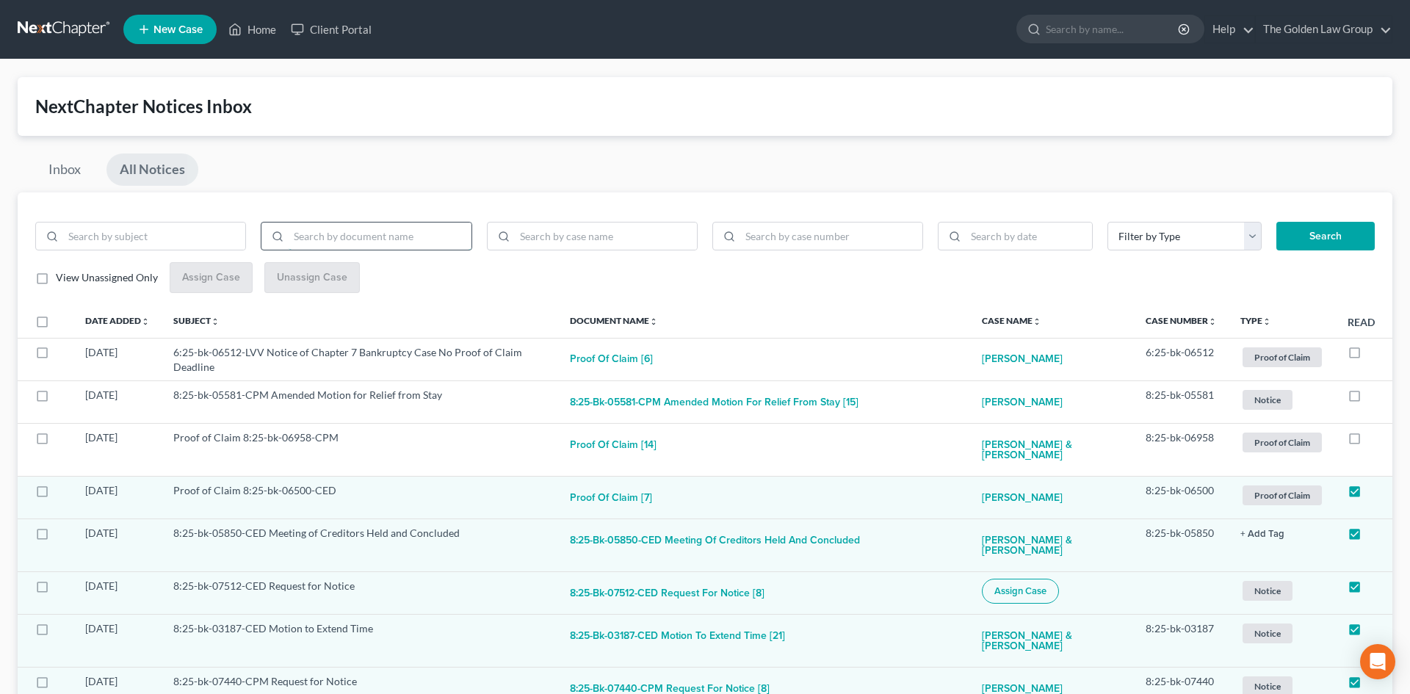
click at [378, 237] on input "search" at bounding box center [380, 237] width 182 height 28
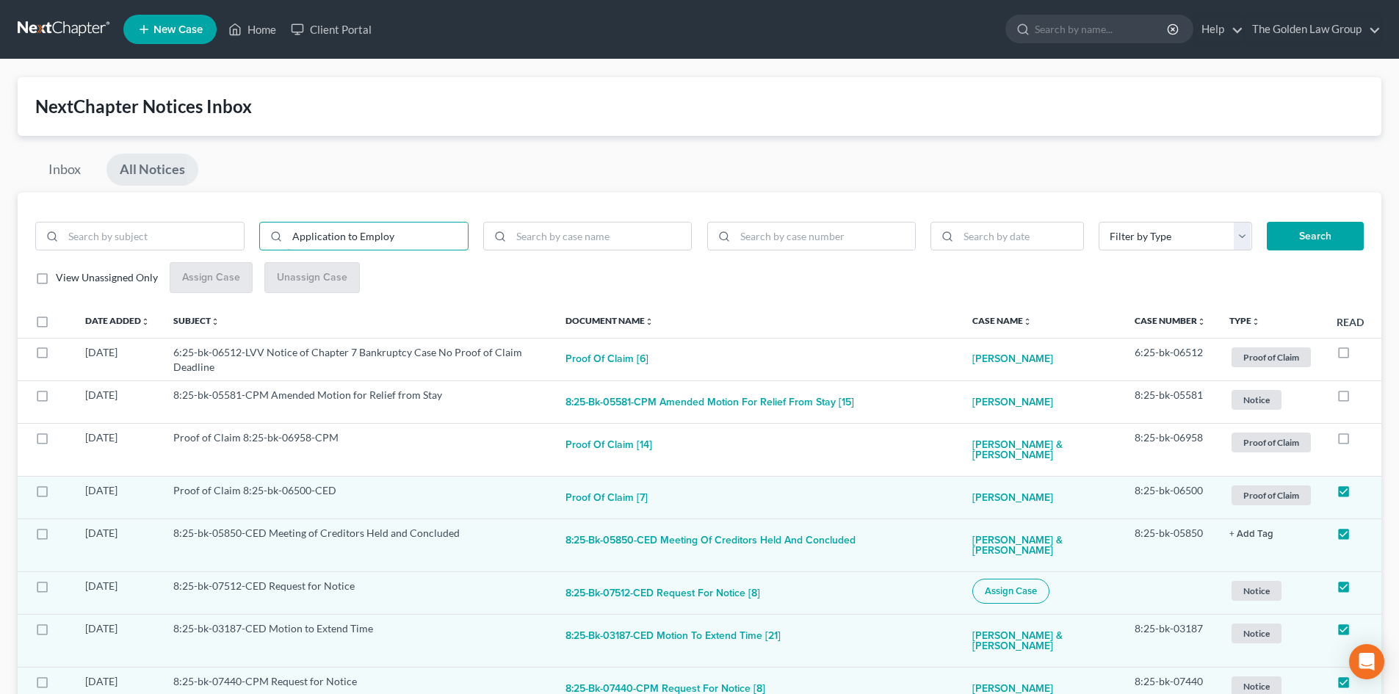
type input "Application to Employ"
click at [1320, 245] on button "Search" at bounding box center [1315, 236] width 97 height 29
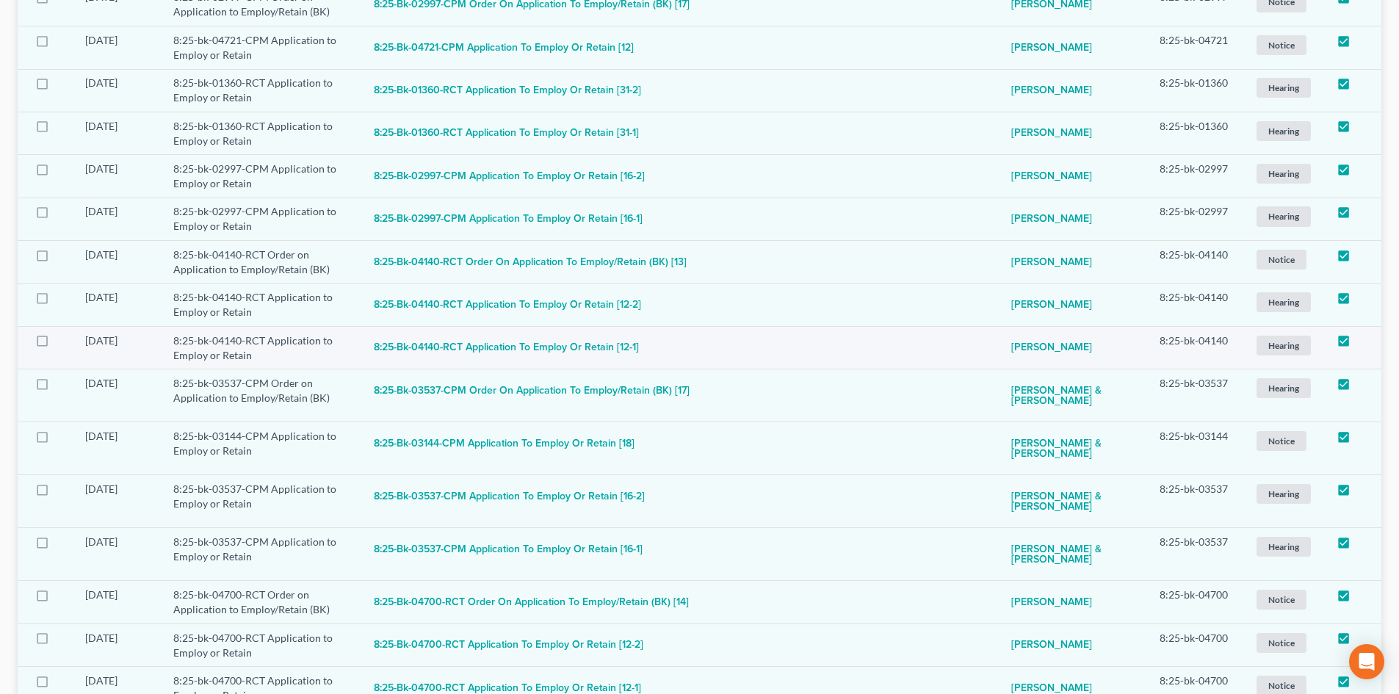
scroll to position [441, 0]
click at [563, 342] on button "8:25-bk-04140-RCT Application to Employ or Retain [12-1]" at bounding box center [506, 347] width 265 height 29
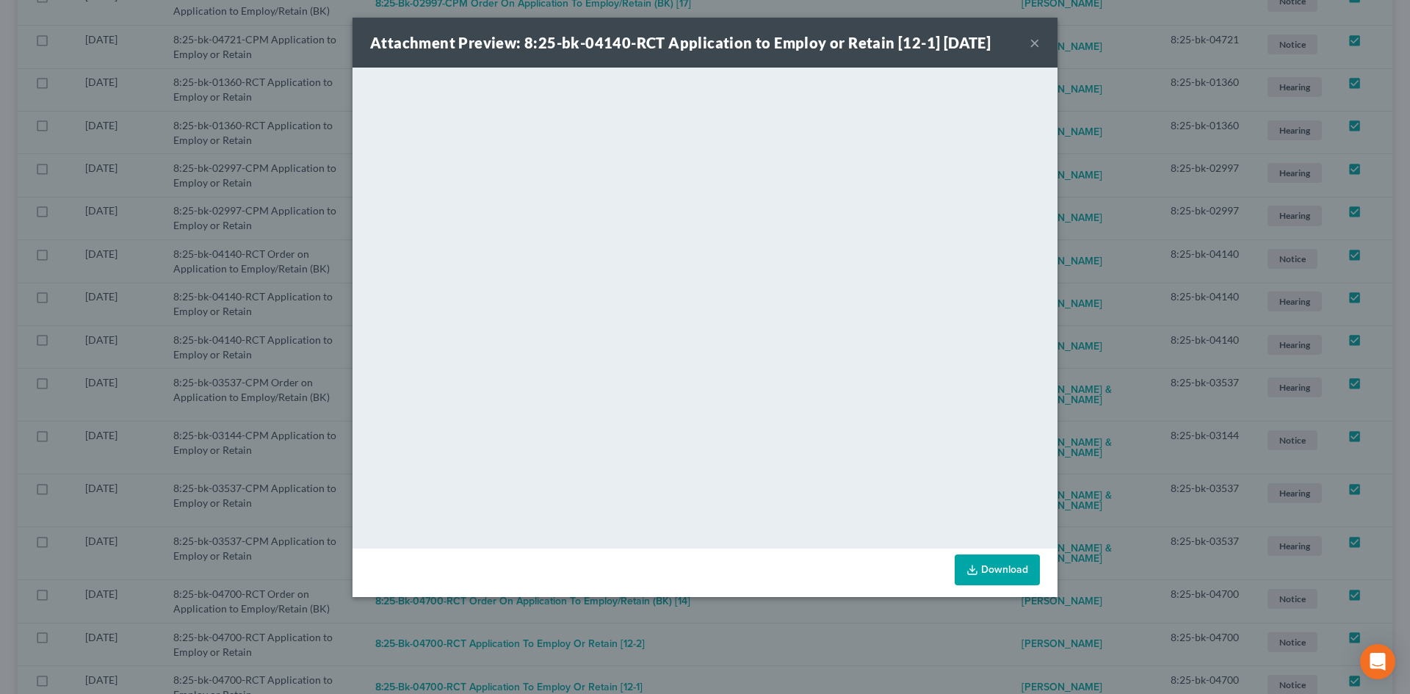
click at [1036, 48] on button "×" at bounding box center [1035, 43] width 10 height 18
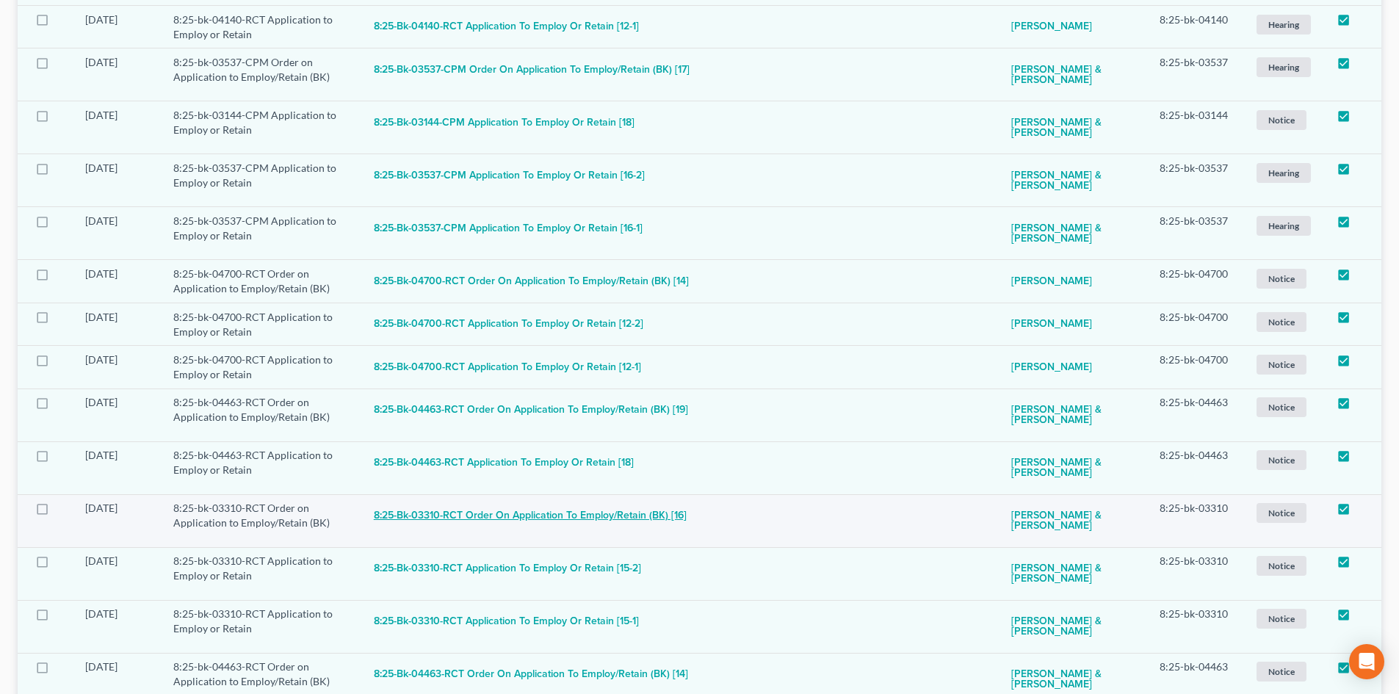
scroll to position [882, 0]
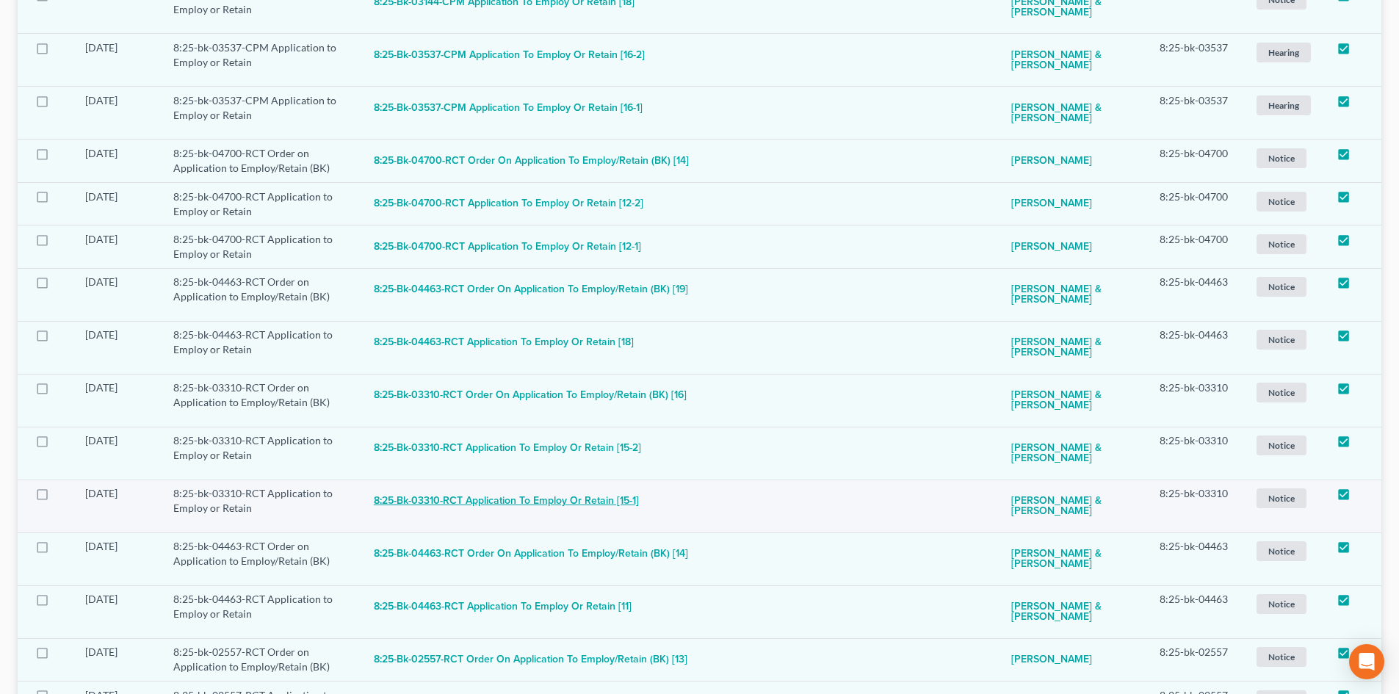
click at [505, 499] on button "8:25-bk-03310-RCT Application to Employ or Retain [15-1]" at bounding box center [506, 500] width 265 height 29
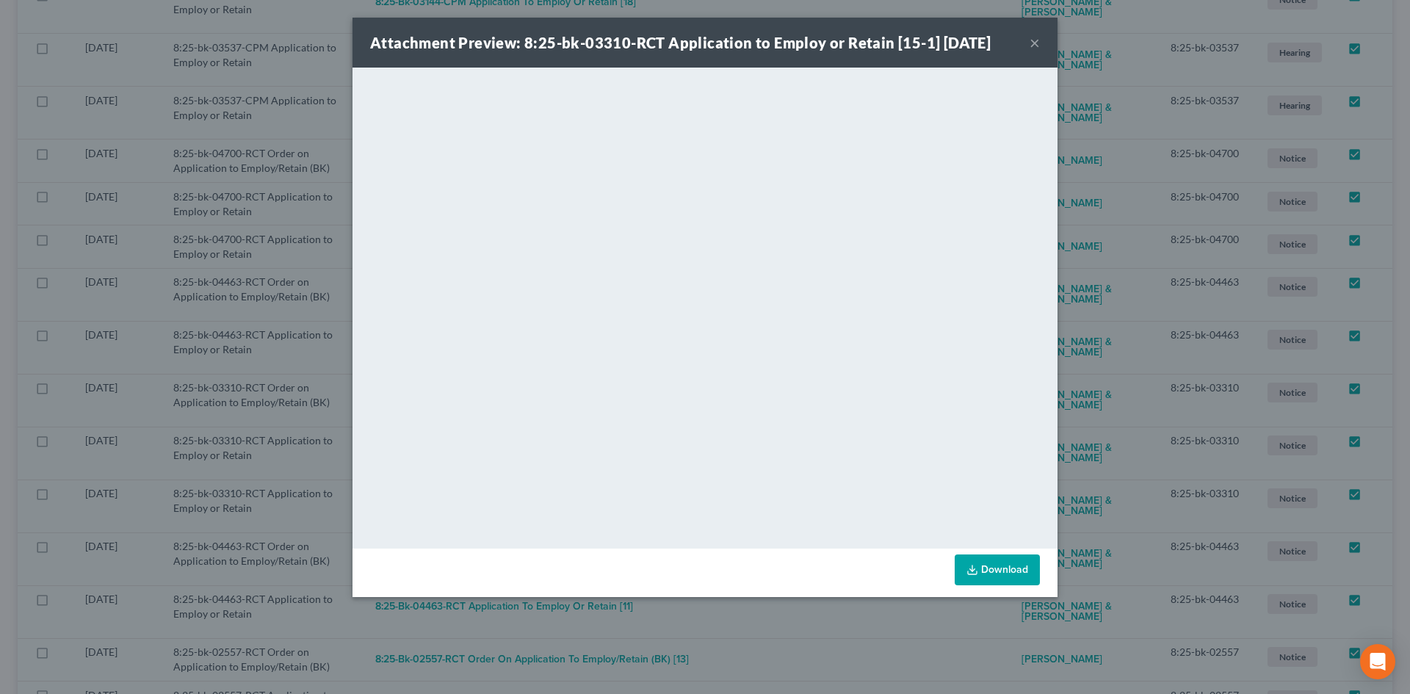
click at [1031, 42] on button "×" at bounding box center [1035, 43] width 10 height 18
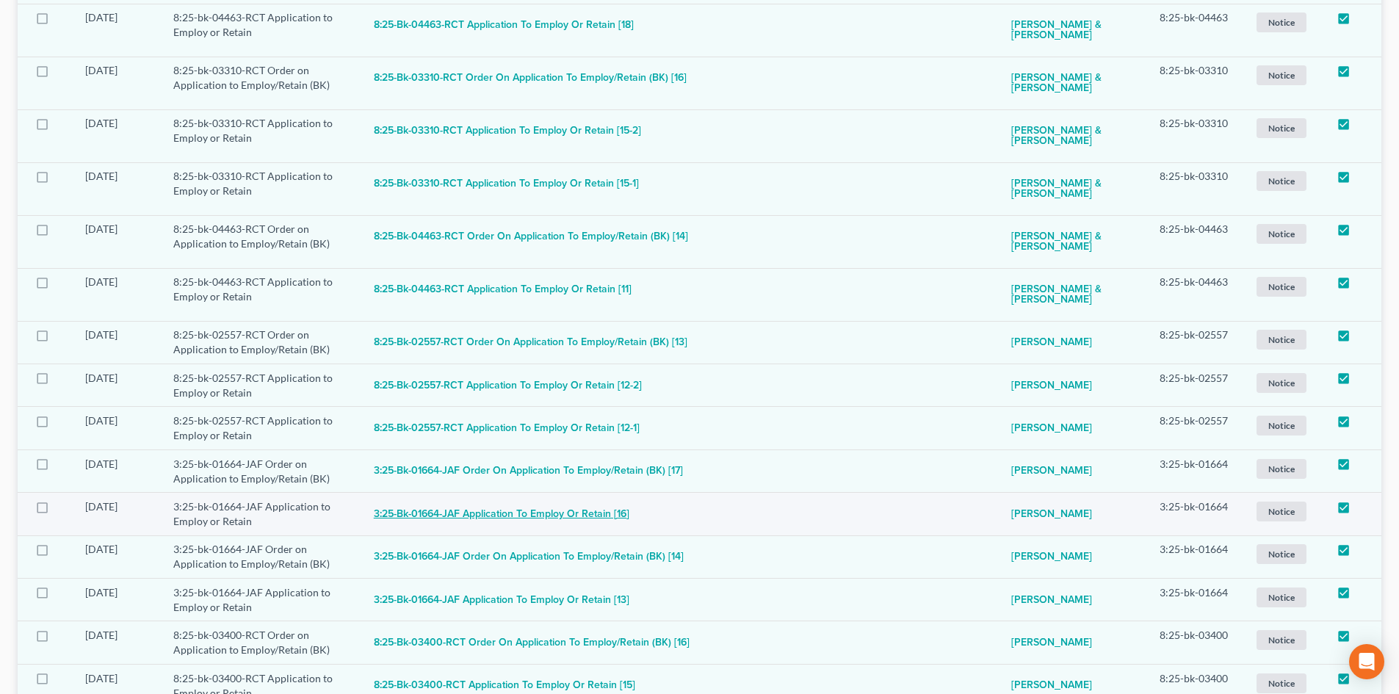
scroll to position [1249, 0]
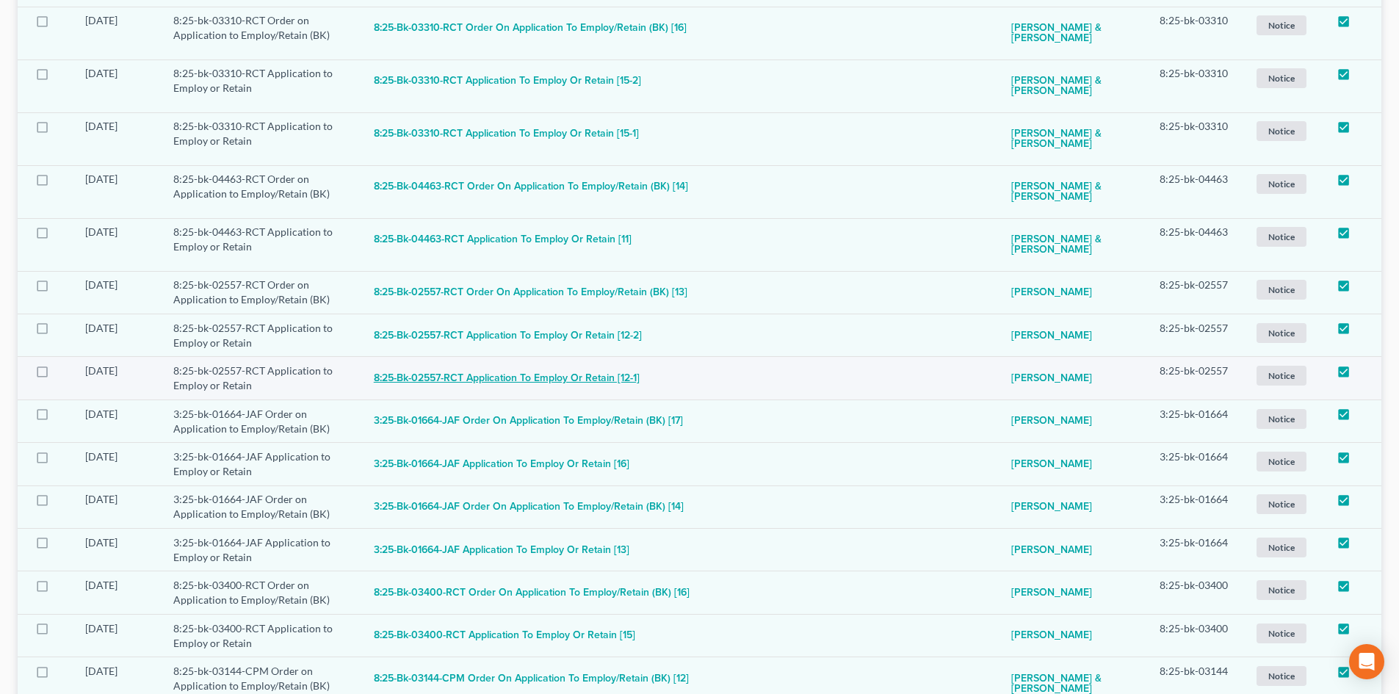
click at [595, 369] on button "8:25-bk-02557-RCT Application to Employ or Retain [12-1]" at bounding box center [507, 378] width 266 height 29
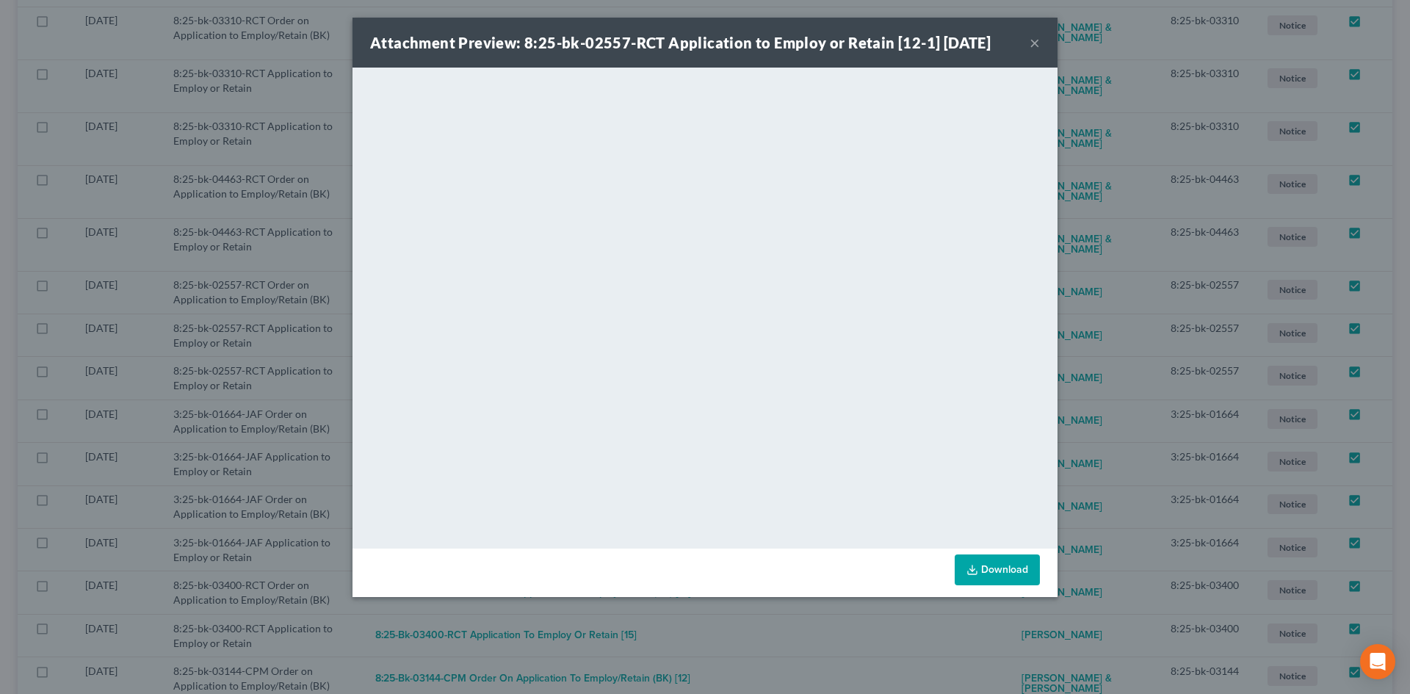
click at [1038, 36] on button "×" at bounding box center [1035, 43] width 10 height 18
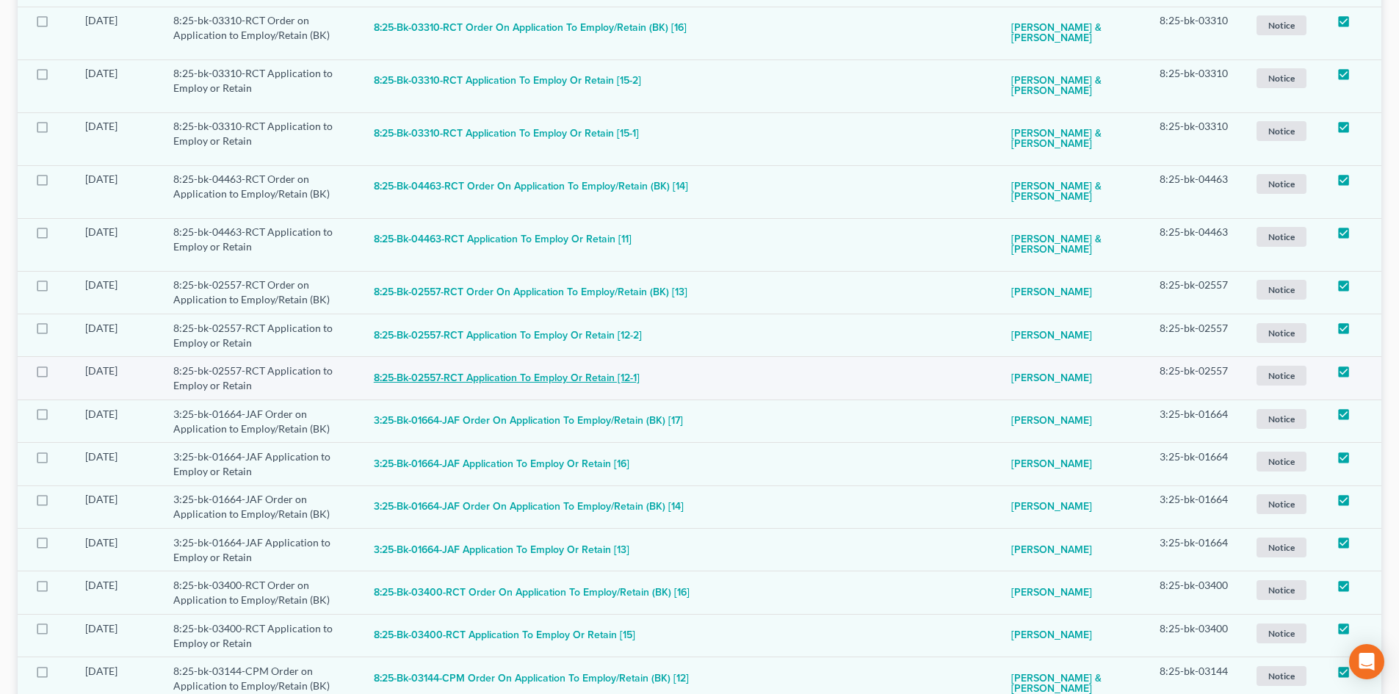
click at [531, 382] on button "8:25-bk-02557-RCT Application to Employ or Retain [12-1]" at bounding box center [507, 378] width 266 height 29
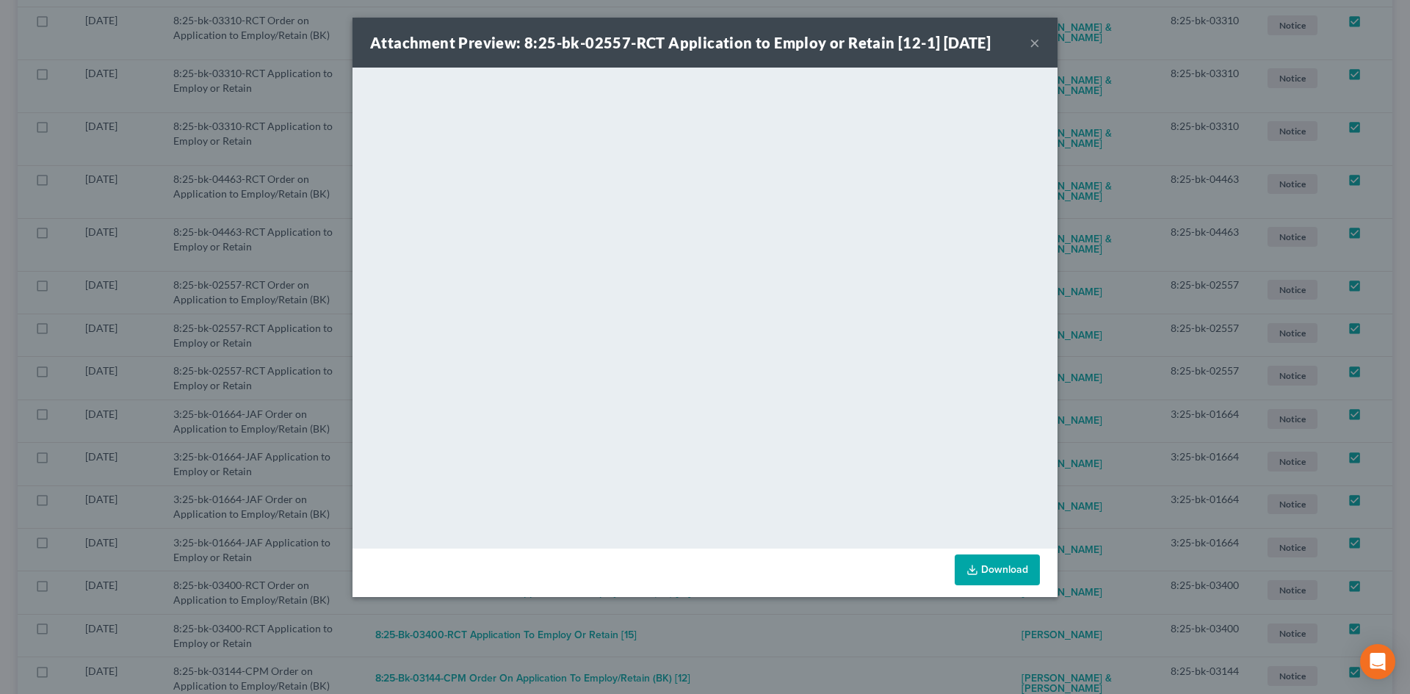
click at [1035, 39] on button "×" at bounding box center [1035, 43] width 10 height 18
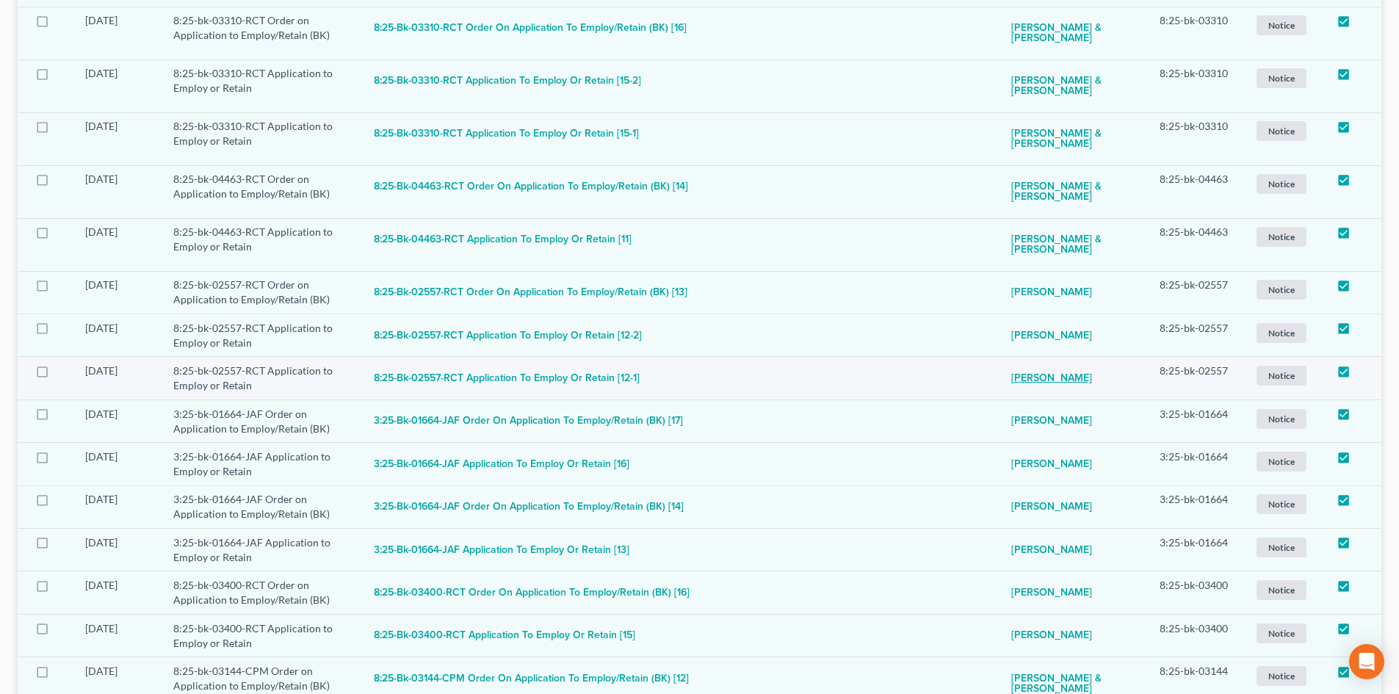
click at [1043, 378] on link "[PERSON_NAME]" at bounding box center [1051, 378] width 81 height 29
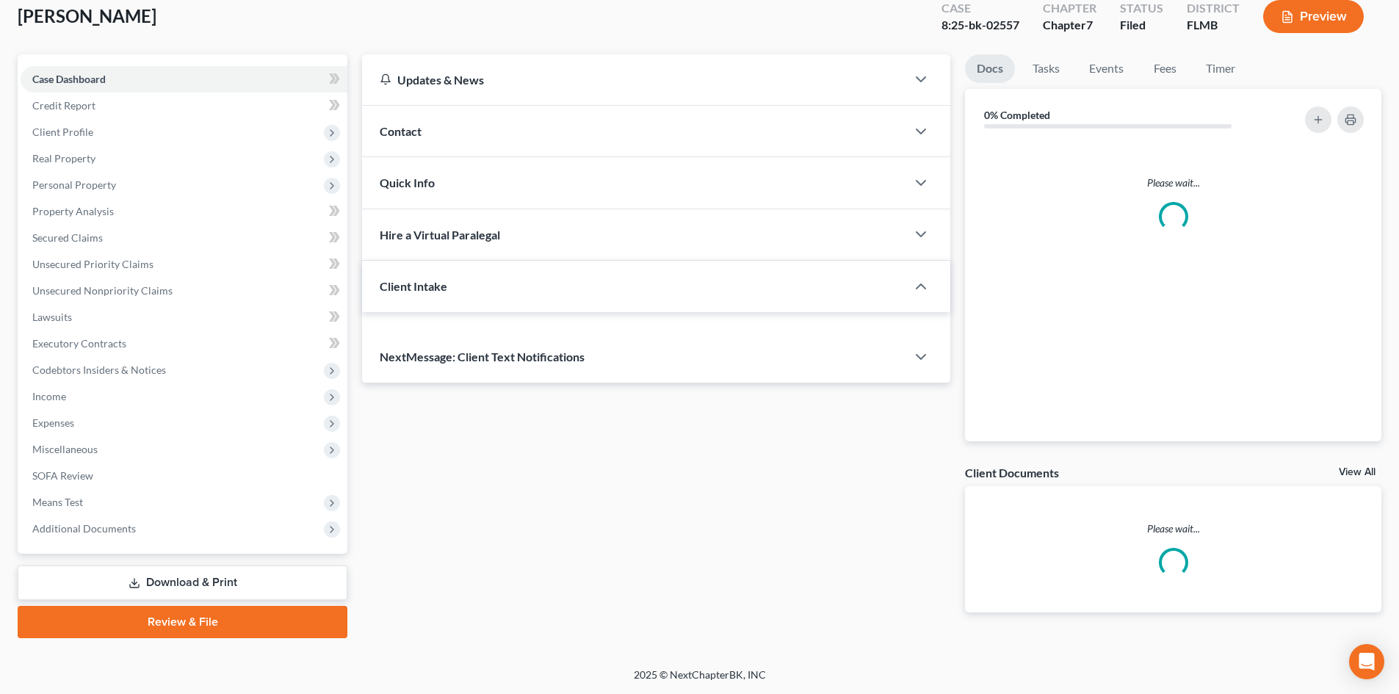
scroll to position [87, 0]
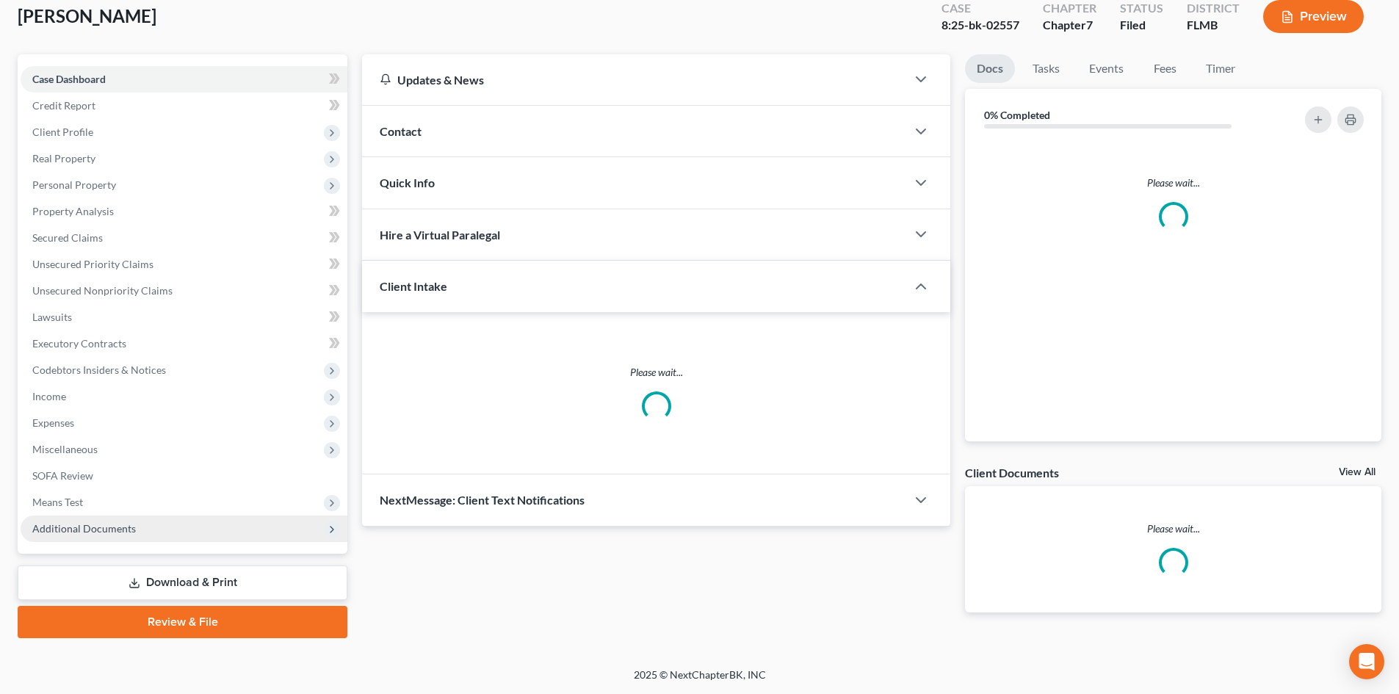
click at [113, 532] on span "Additional Documents" at bounding box center [84, 528] width 104 height 12
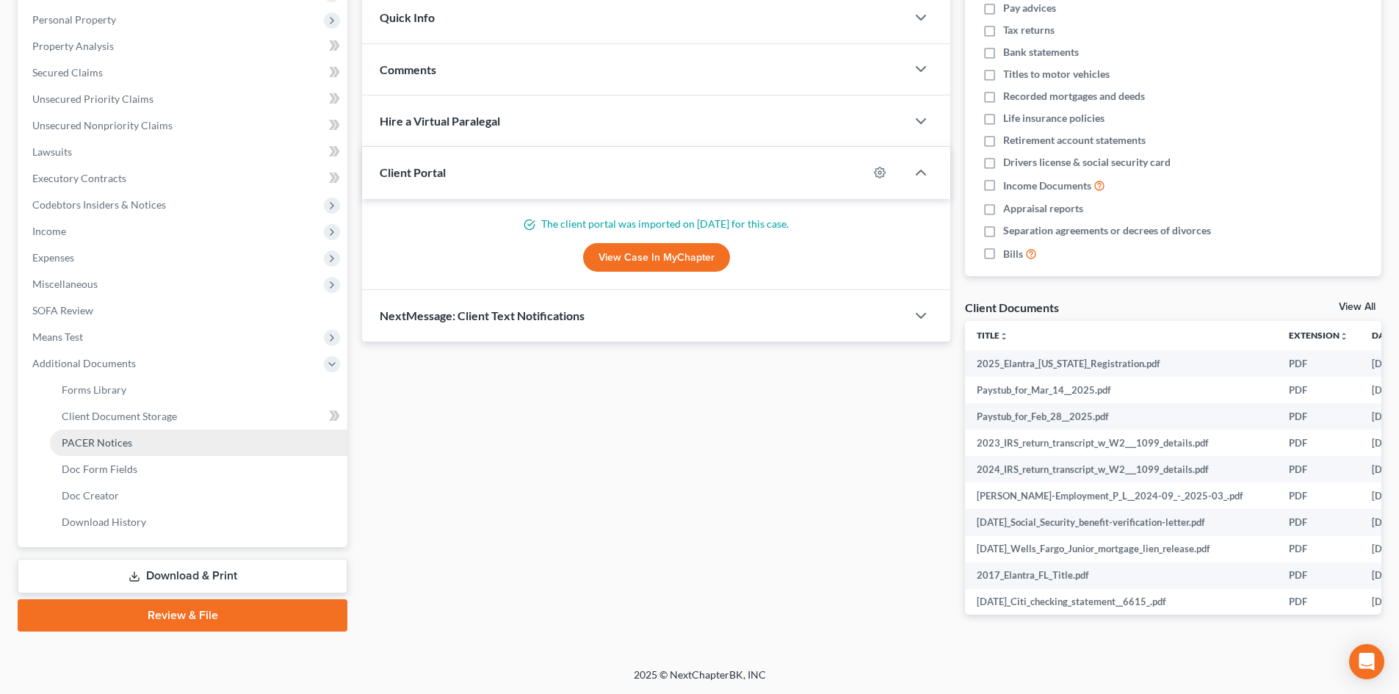
click at [122, 445] on span "PACER Notices" at bounding box center [97, 442] width 71 height 12
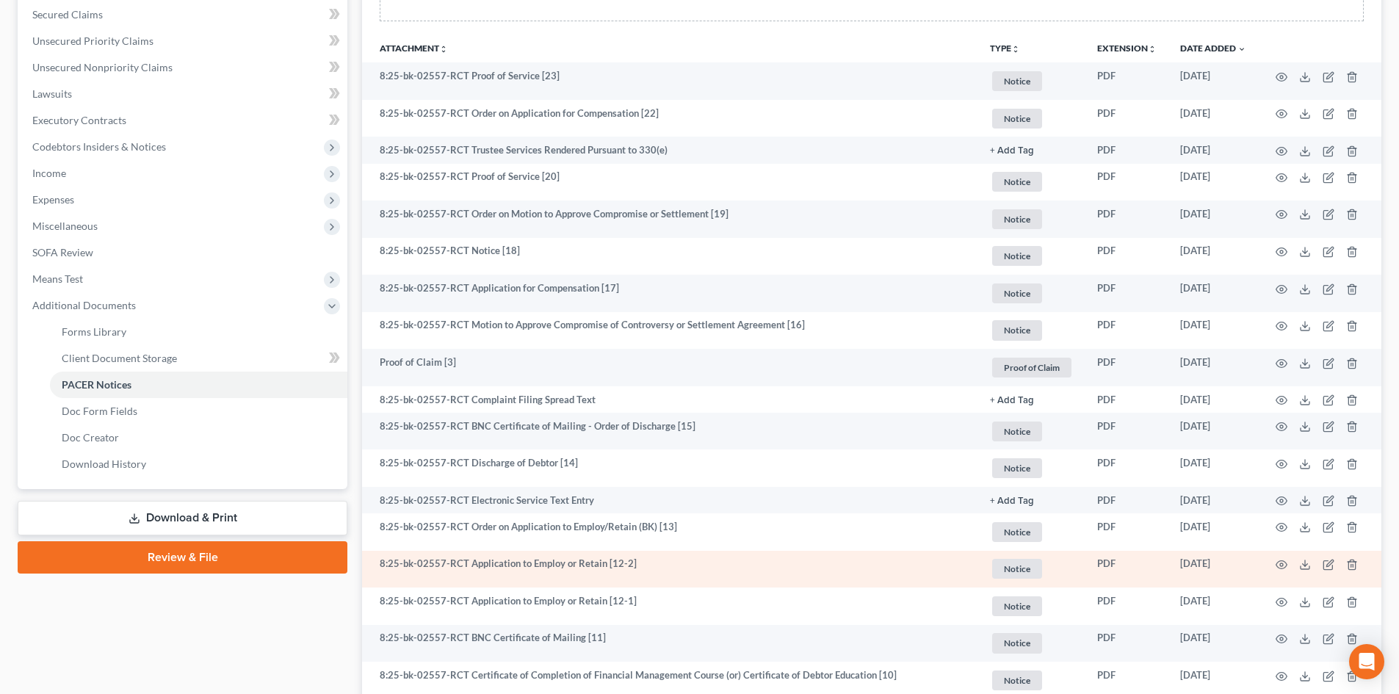
scroll to position [294, 0]
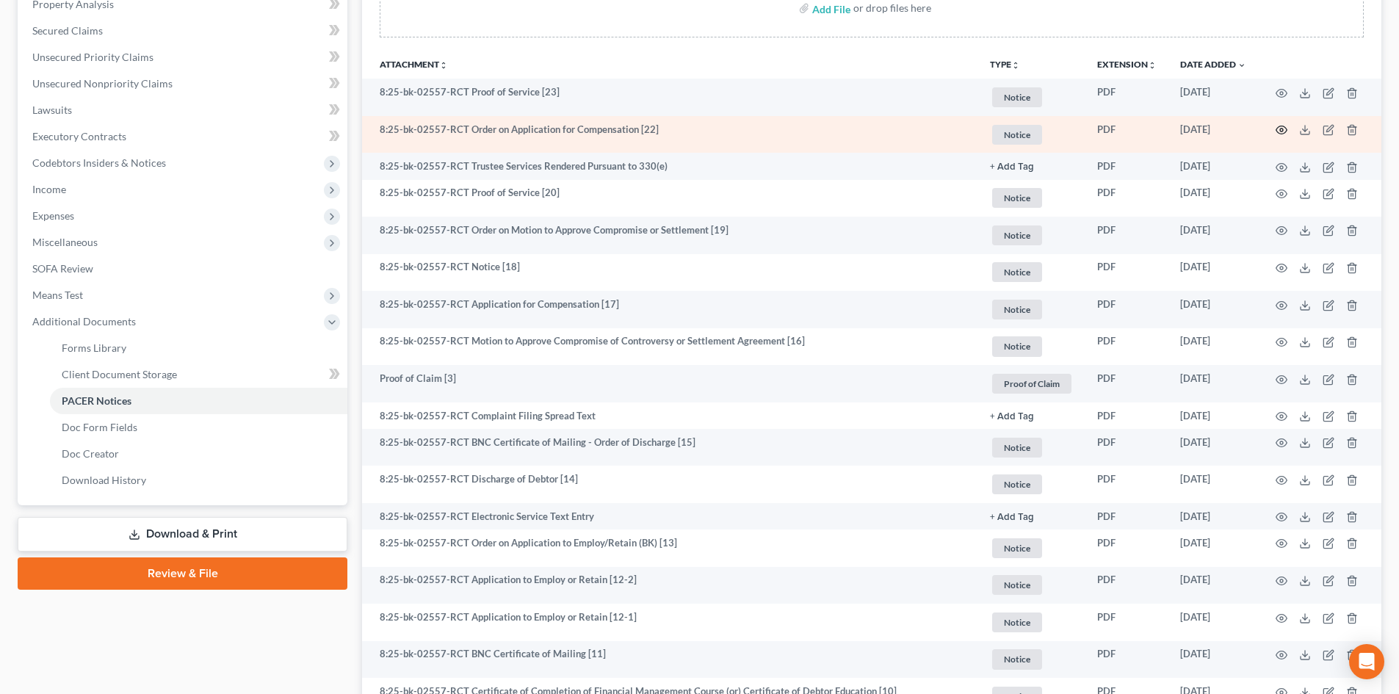
click at [1283, 128] on icon "button" at bounding box center [1282, 130] width 12 height 12
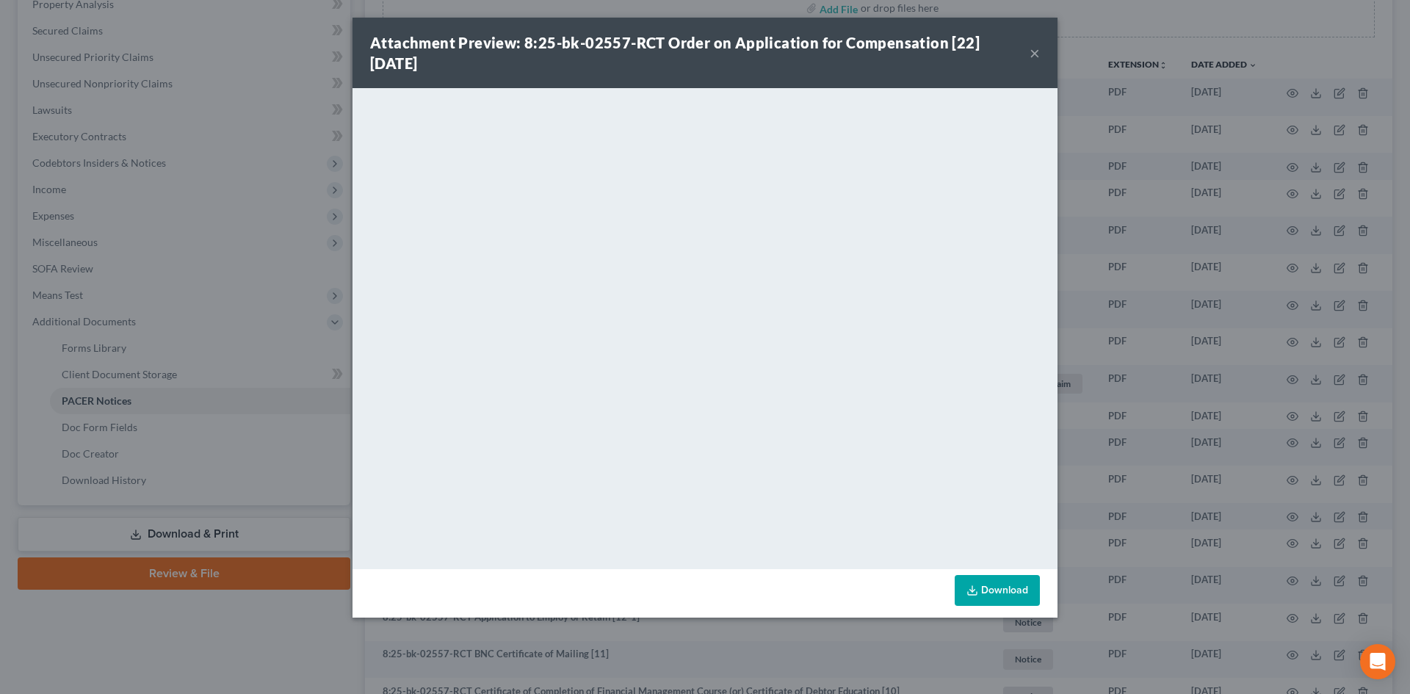
click at [1033, 48] on button "×" at bounding box center [1035, 53] width 10 height 18
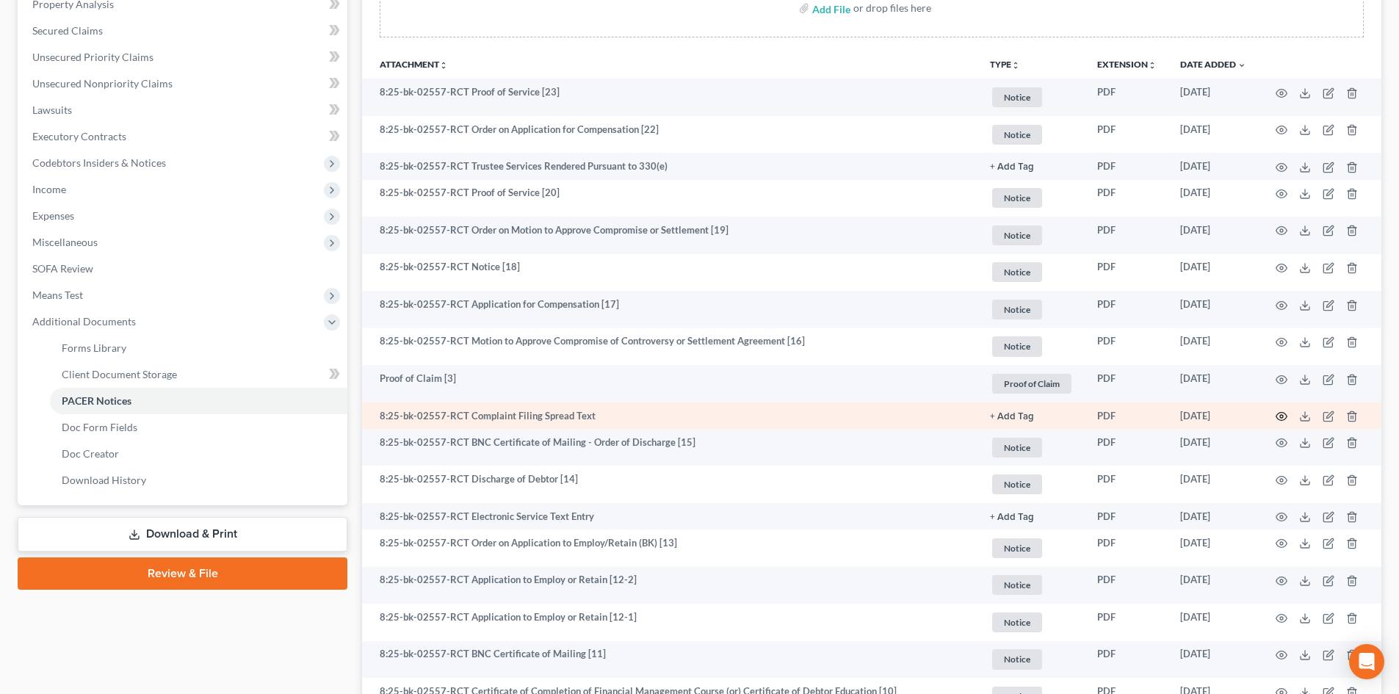
click at [1277, 412] on icon "button" at bounding box center [1282, 417] width 12 height 12
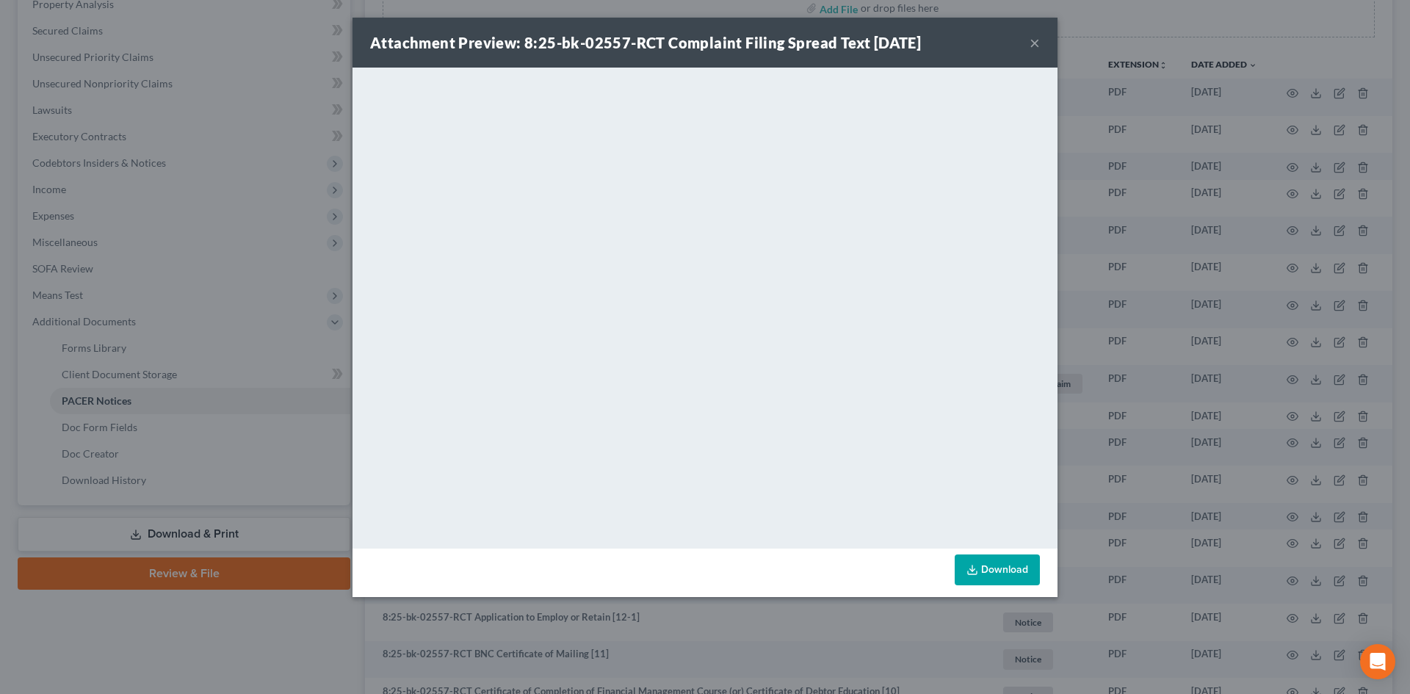
click at [1035, 43] on button "×" at bounding box center [1035, 43] width 10 height 18
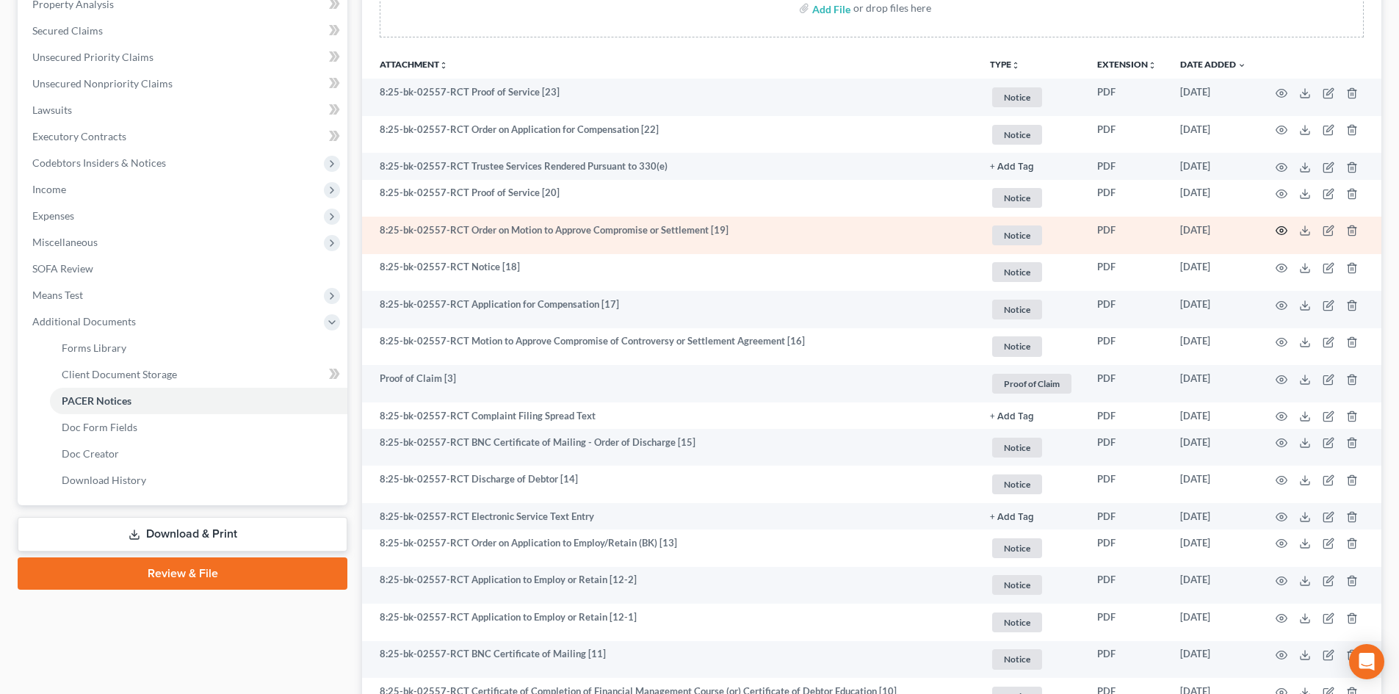
click at [1282, 230] on icon "button" at bounding box center [1282, 231] width 12 height 12
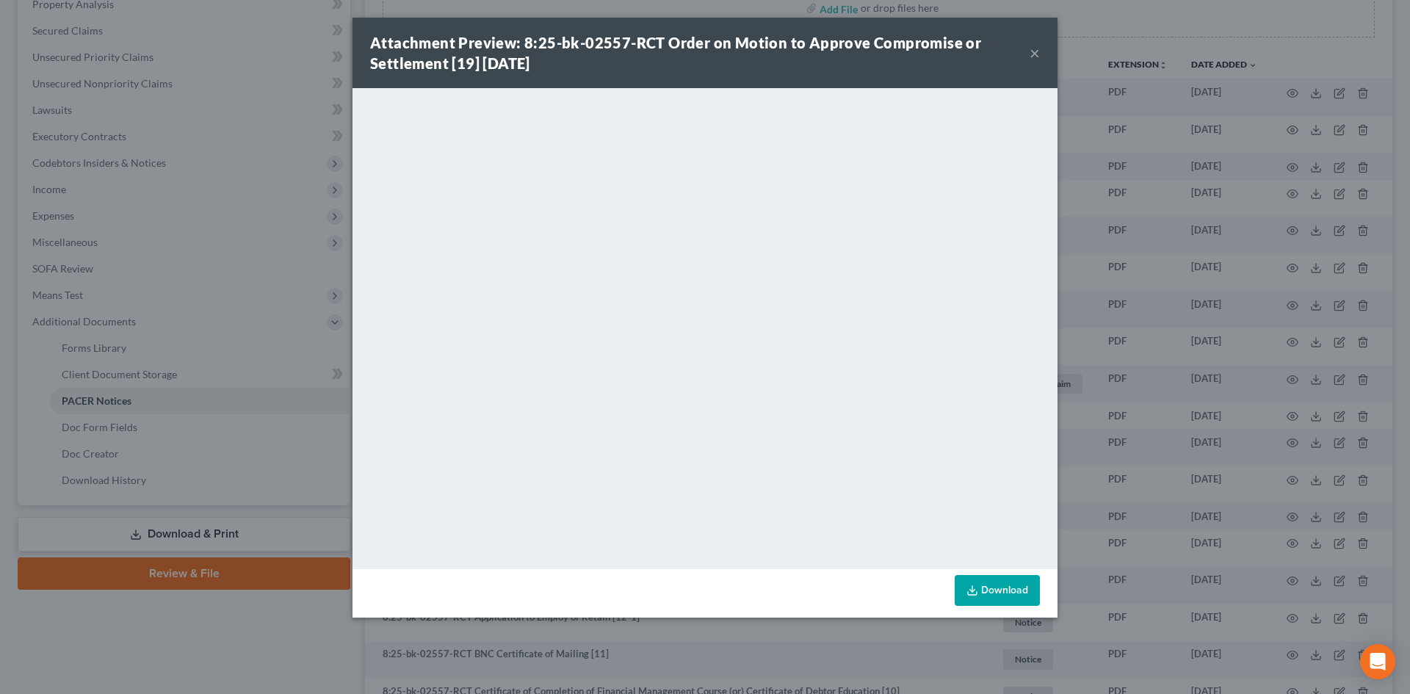
click at [1039, 53] on button "×" at bounding box center [1035, 53] width 10 height 18
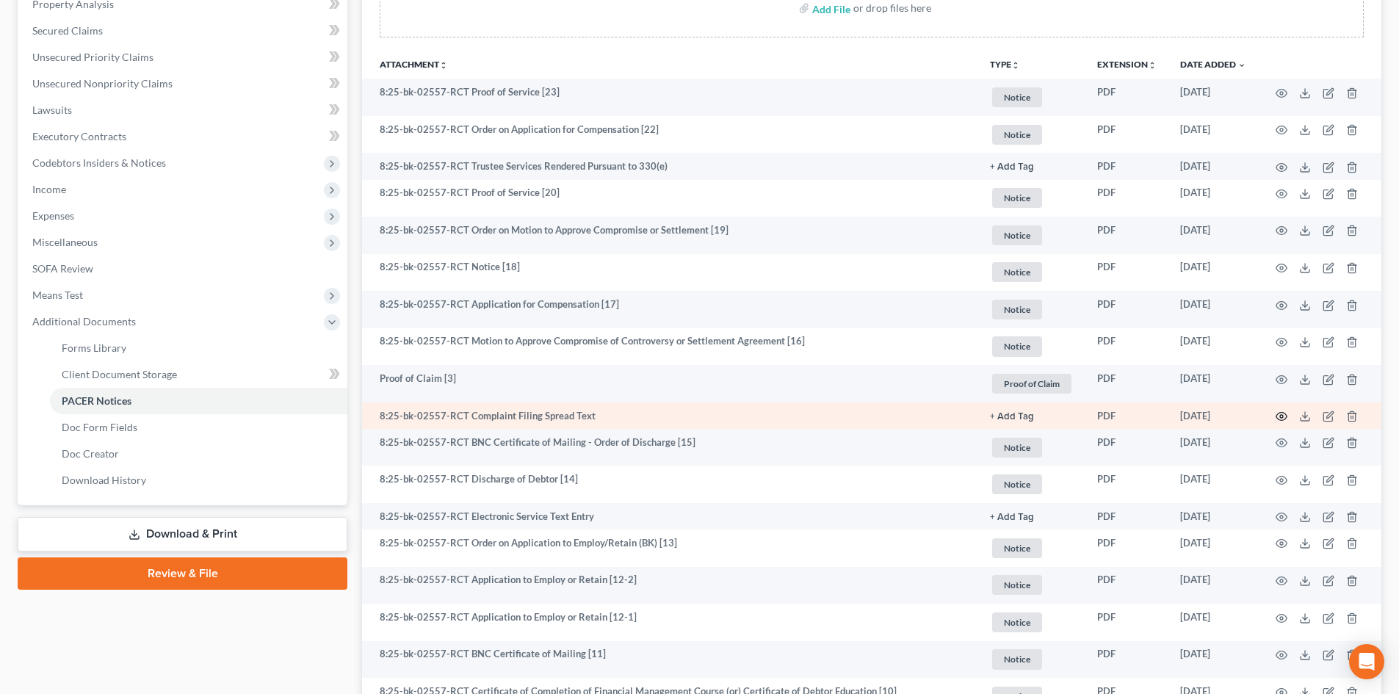
click at [1284, 418] on icon "button" at bounding box center [1282, 417] width 12 height 12
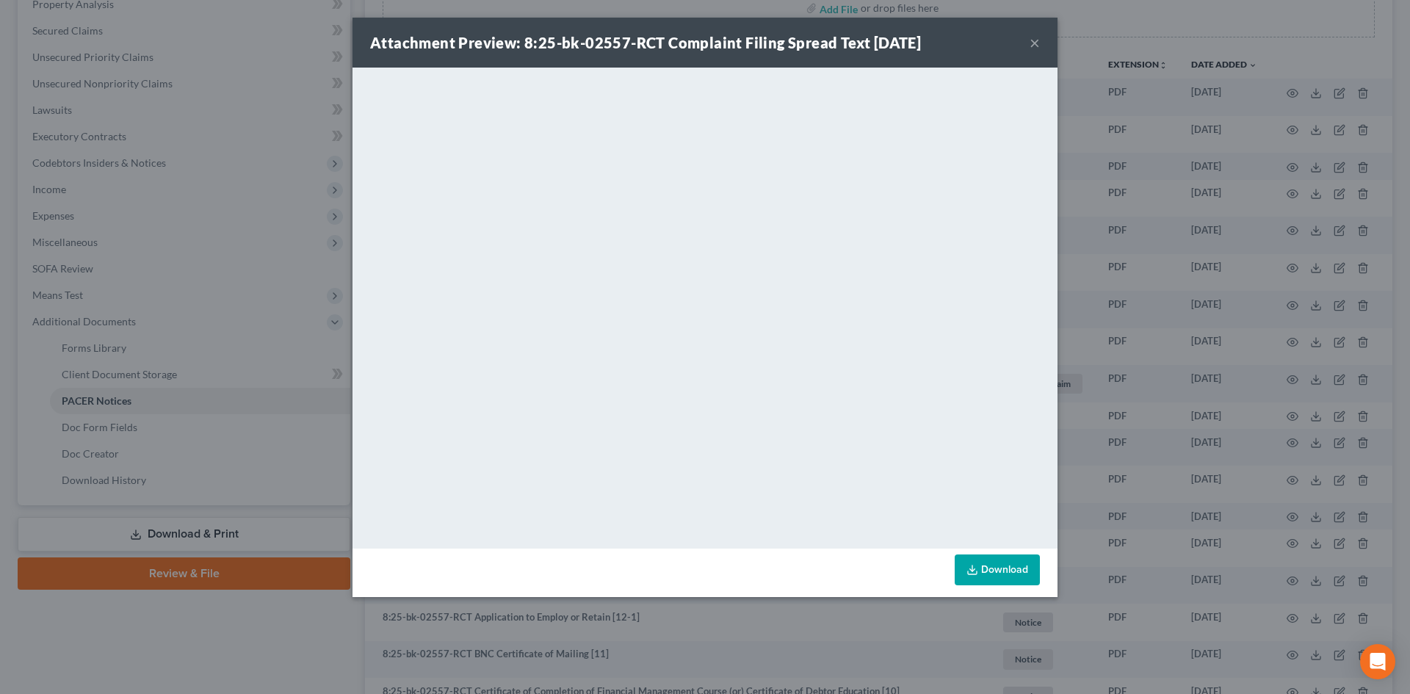
click at [1033, 48] on button "×" at bounding box center [1035, 43] width 10 height 18
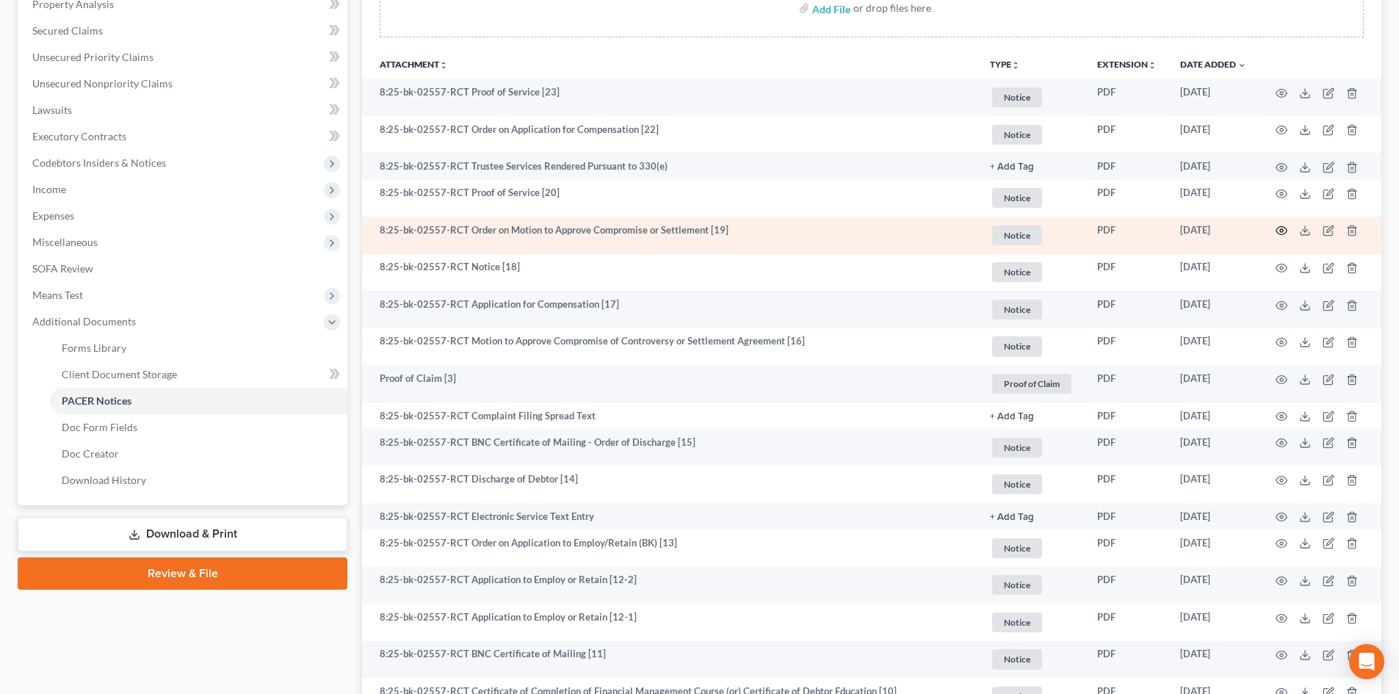
click at [1280, 234] on icon "button" at bounding box center [1282, 231] width 12 height 12
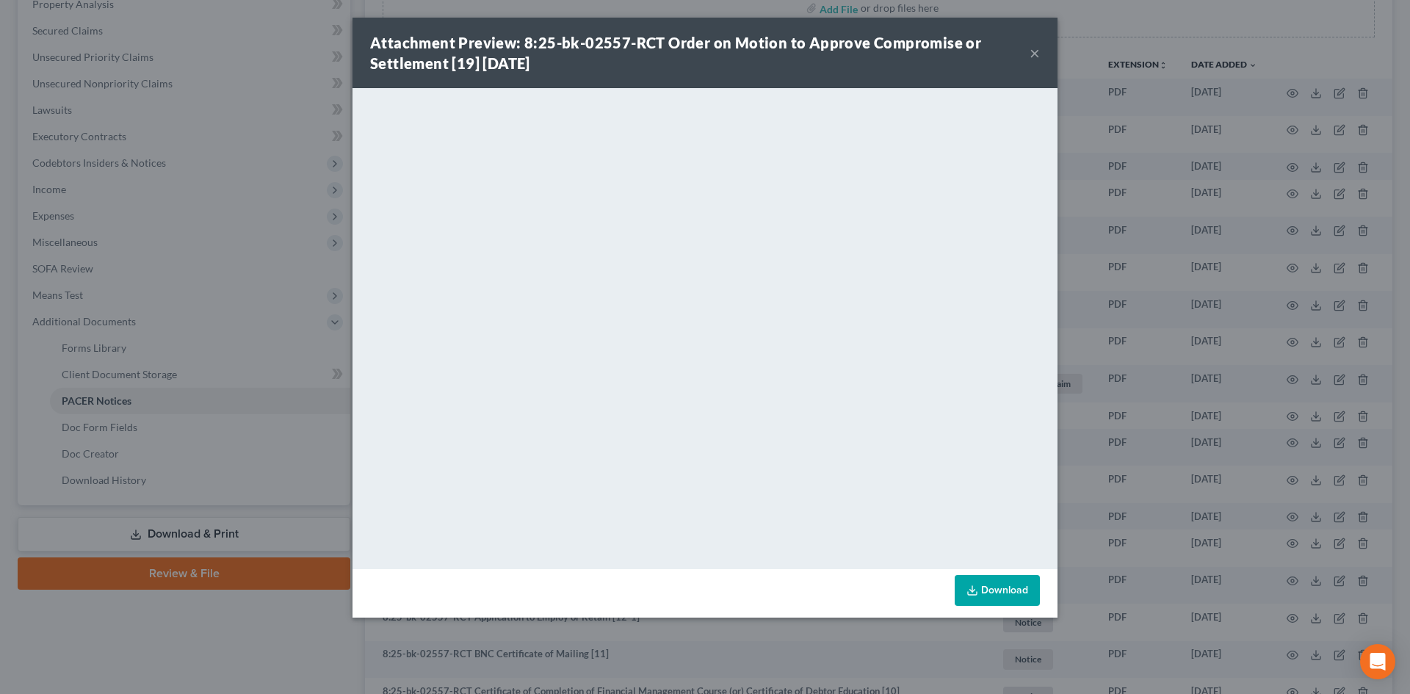
click at [1030, 56] on button "×" at bounding box center [1035, 53] width 10 height 18
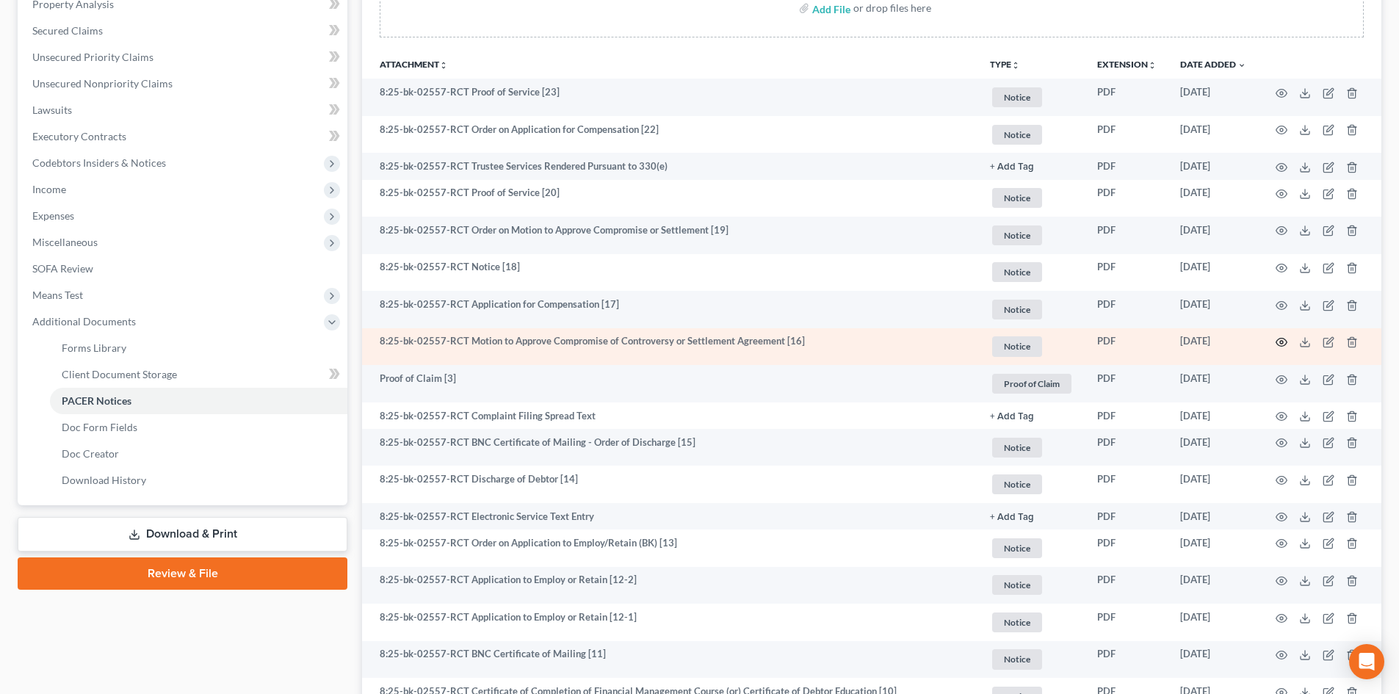
click at [1282, 342] on icon "button" at bounding box center [1282, 342] width 12 height 12
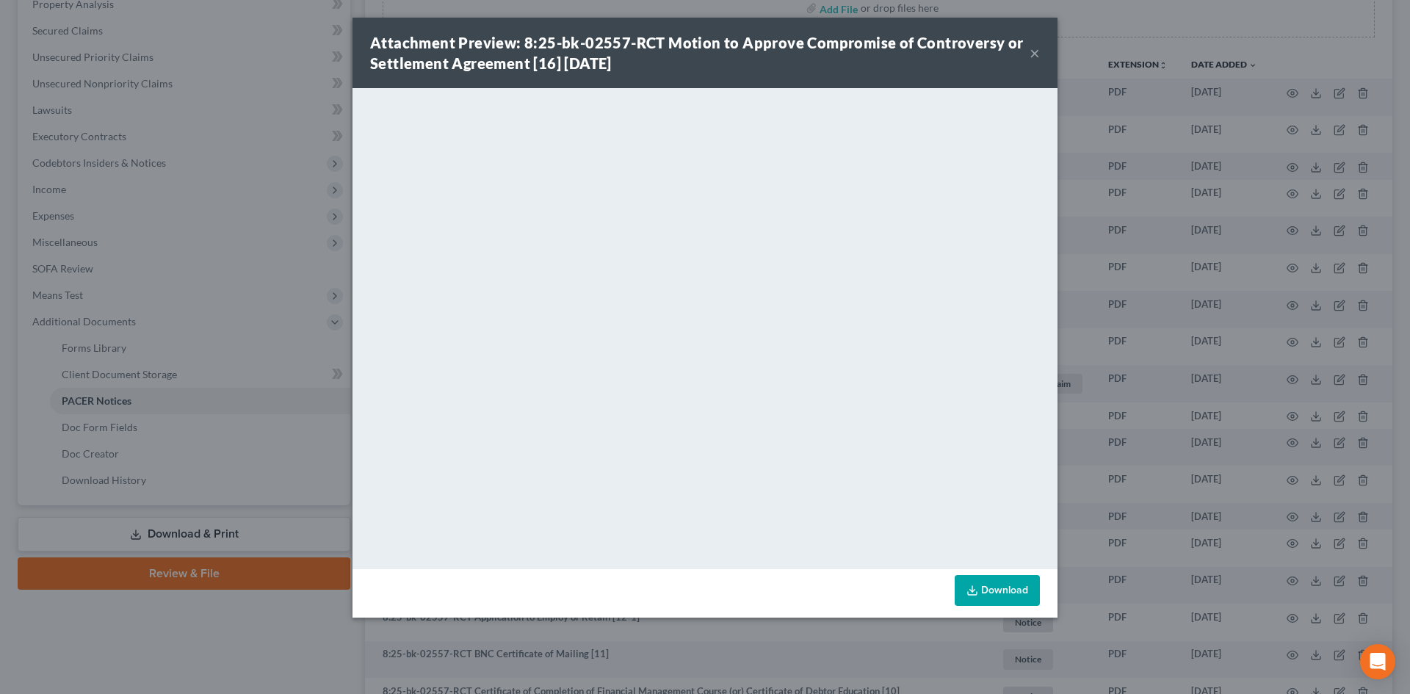
click at [1036, 58] on button "×" at bounding box center [1035, 53] width 10 height 18
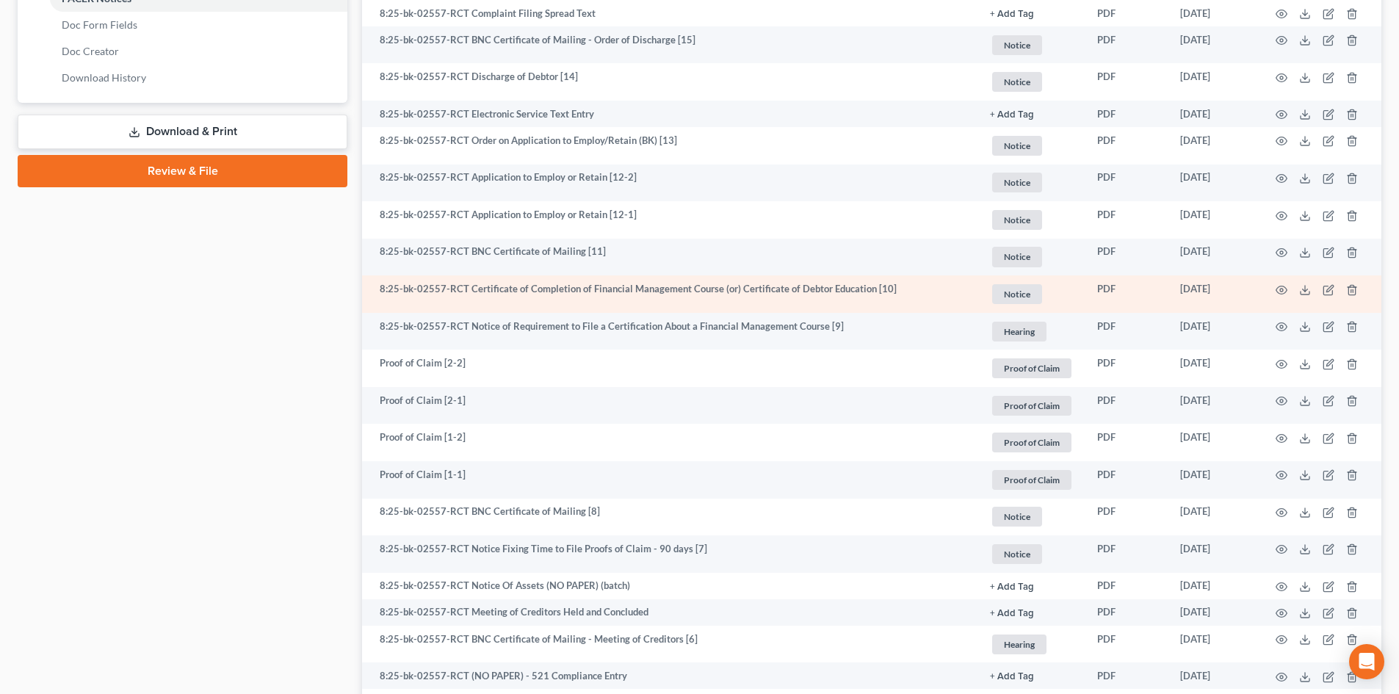
scroll to position [661, 0]
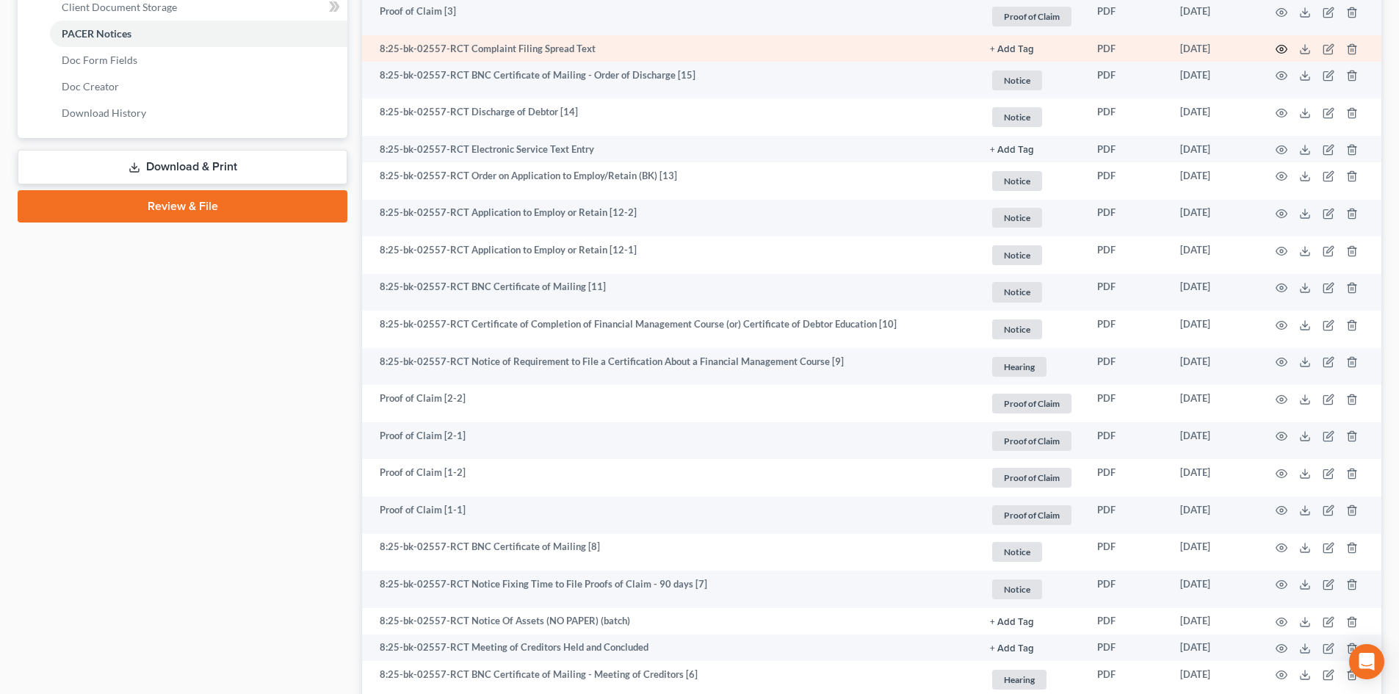
click at [1283, 49] on icon "button" at bounding box center [1282, 49] width 12 height 12
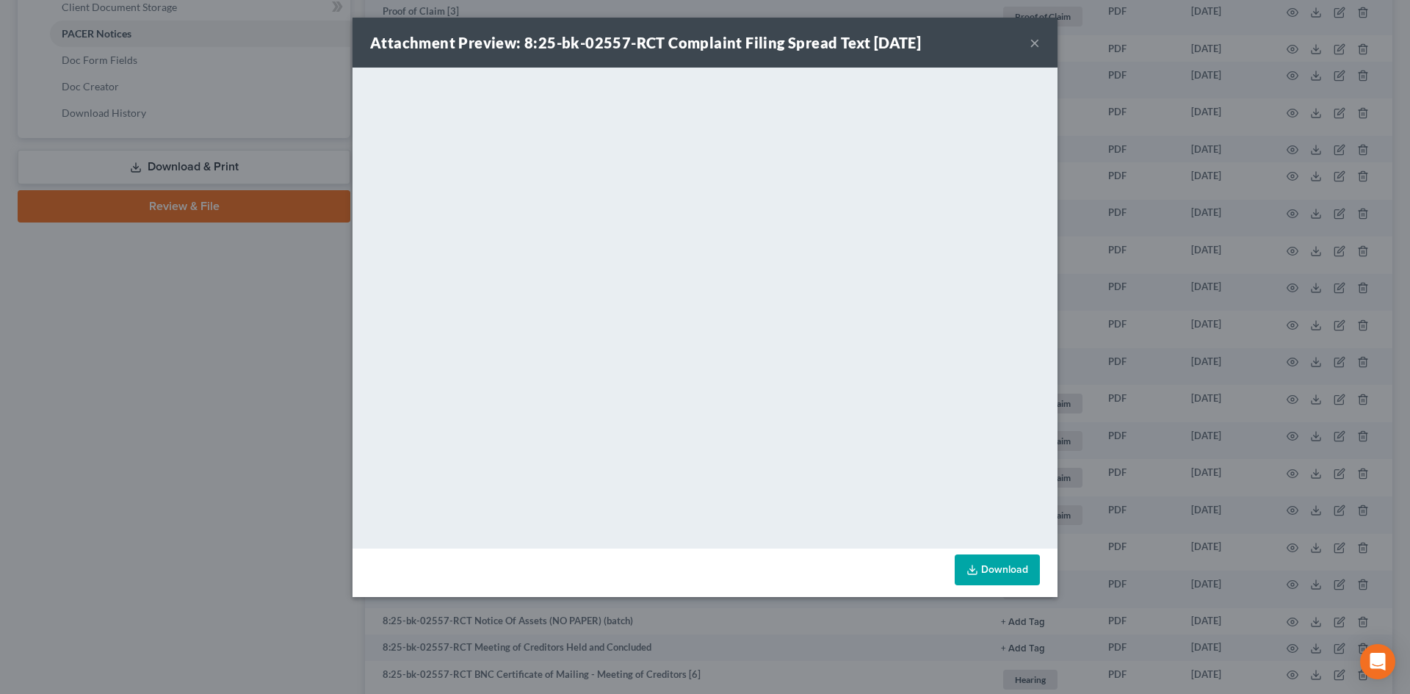
click at [1028, 41] on div "Attachment Preview: 8:25-bk-02557-RCT Complaint Filing Spread Text [DATE] ×" at bounding box center [705, 43] width 705 height 50
click at [1036, 42] on button "×" at bounding box center [1035, 43] width 10 height 18
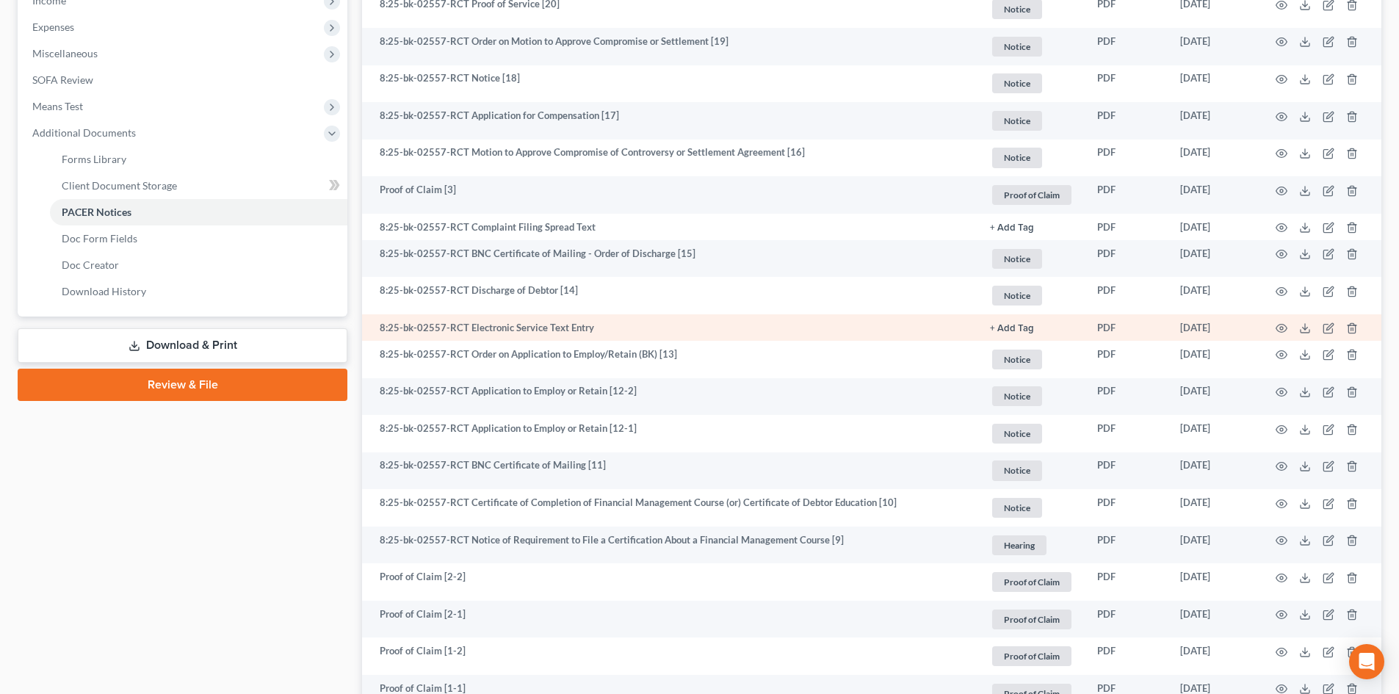
scroll to position [441, 0]
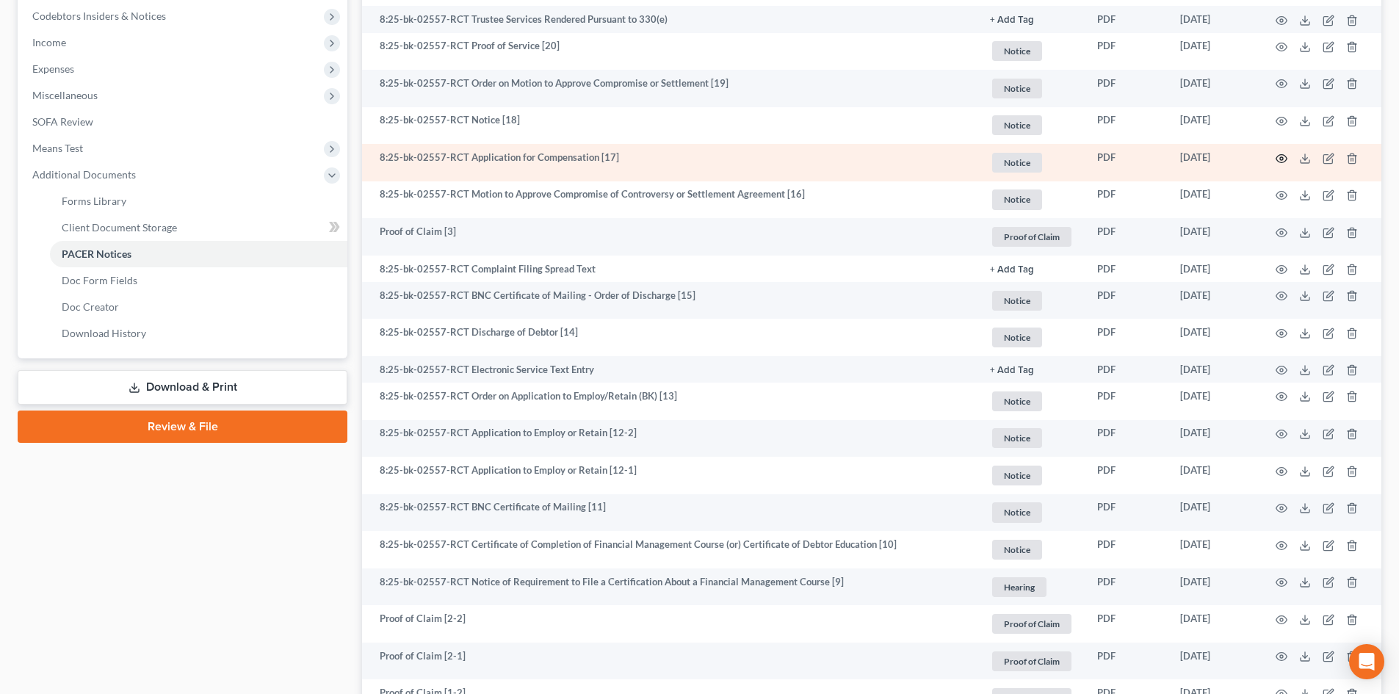
click at [1280, 157] on circle "button" at bounding box center [1281, 158] width 3 height 3
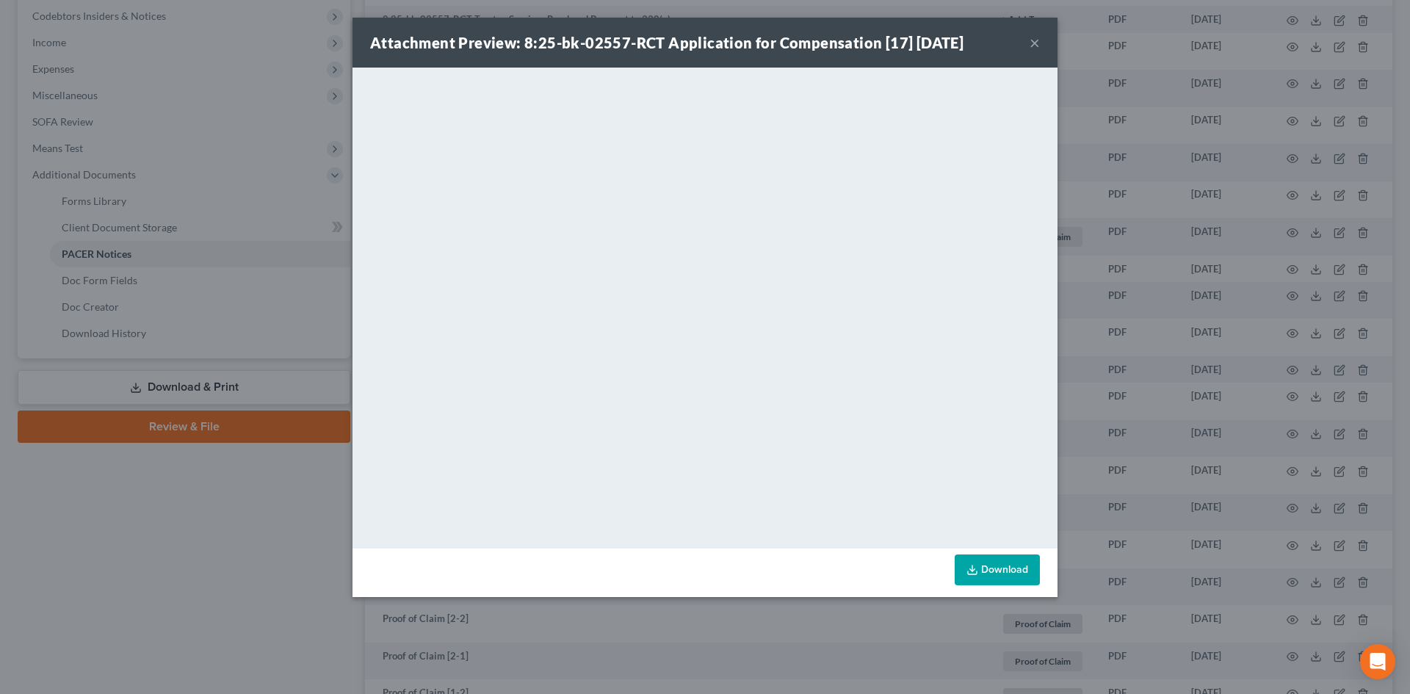
click at [1032, 41] on button "×" at bounding box center [1035, 43] width 10 height 18
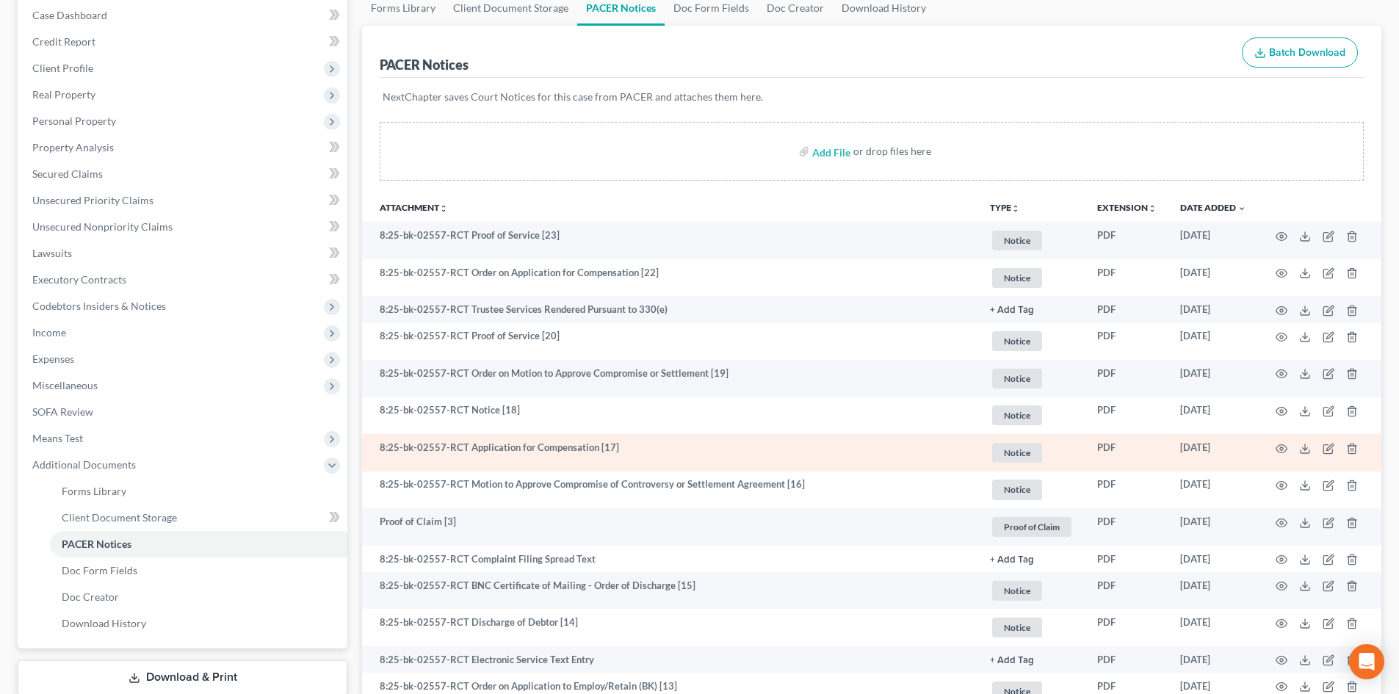
scroll to position [147, 0]
